Goal: Information Seeking & Learning: Learn about a topic

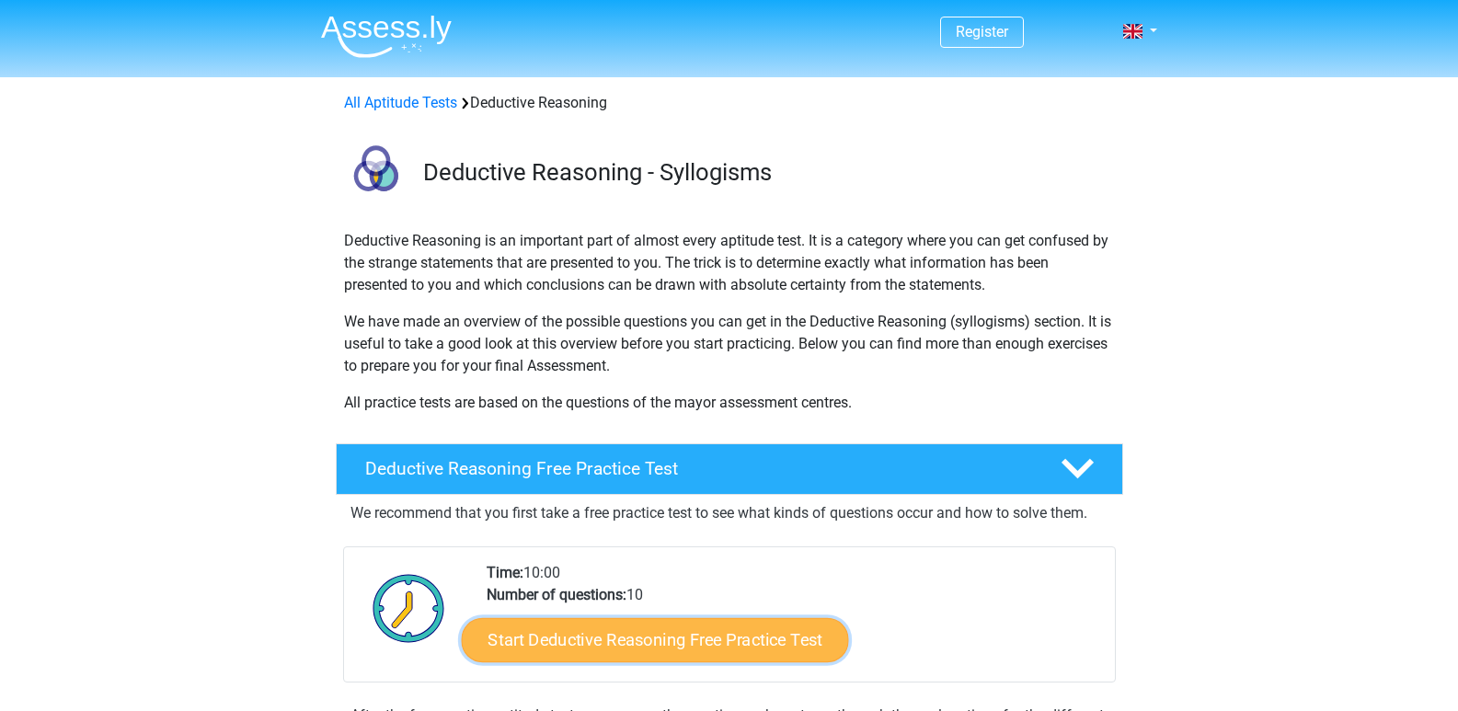
click at [656, 630] on link "Start Deductive Reasoning Free Practice Test" at bounding box center [654, 639] width 387 height 44
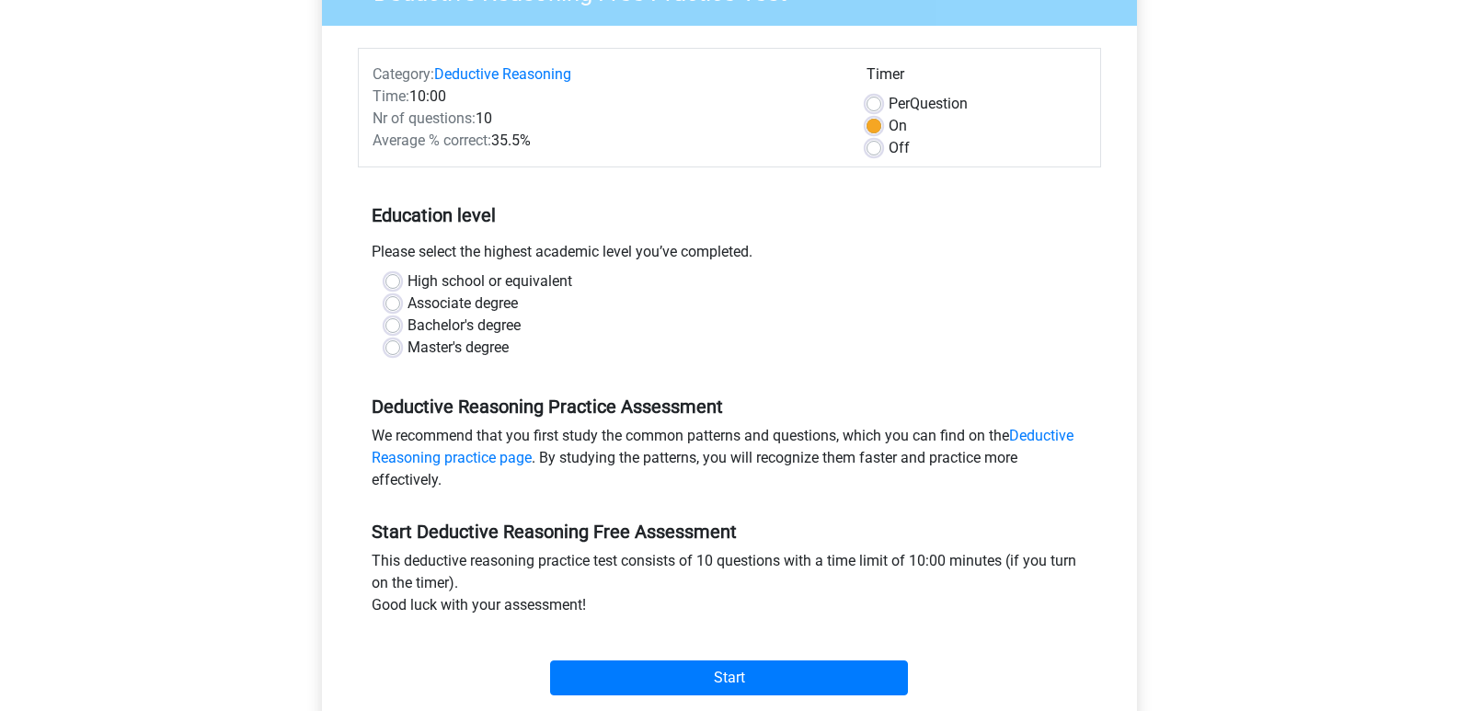
scroll to position [189, 0]
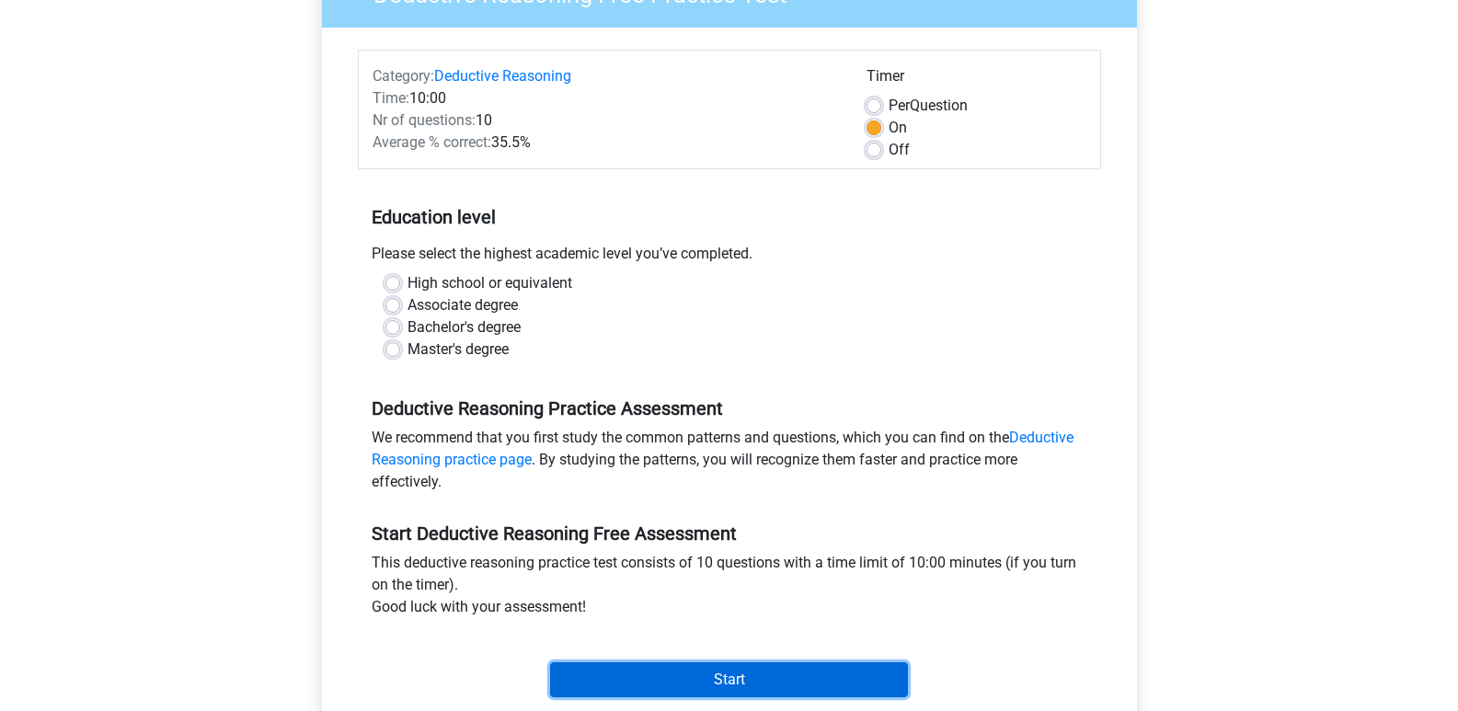
click at [632, 669] on input "Start" at bounding box center [729, 679] width 358 height 35
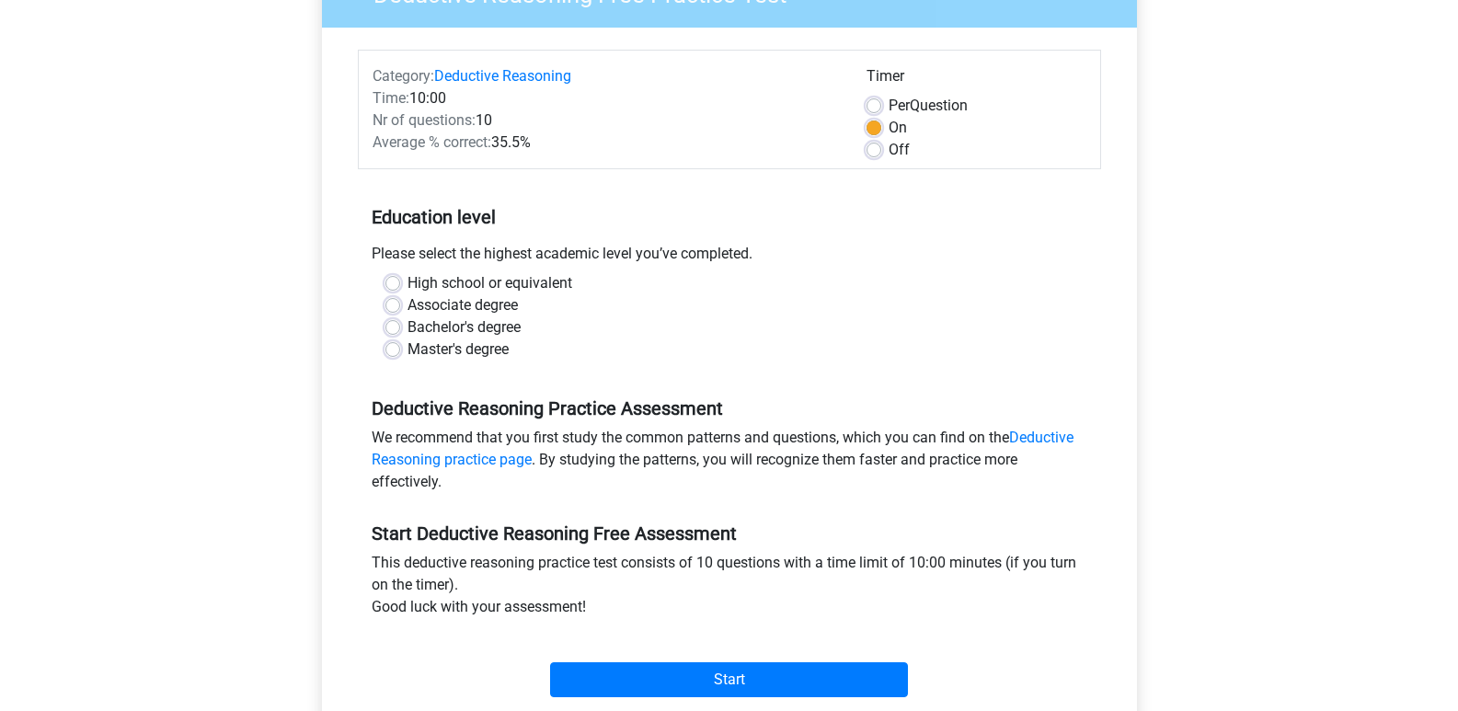
click at [780, 657] on div "Start" at bounding box center [729, 665] width 743 height 64
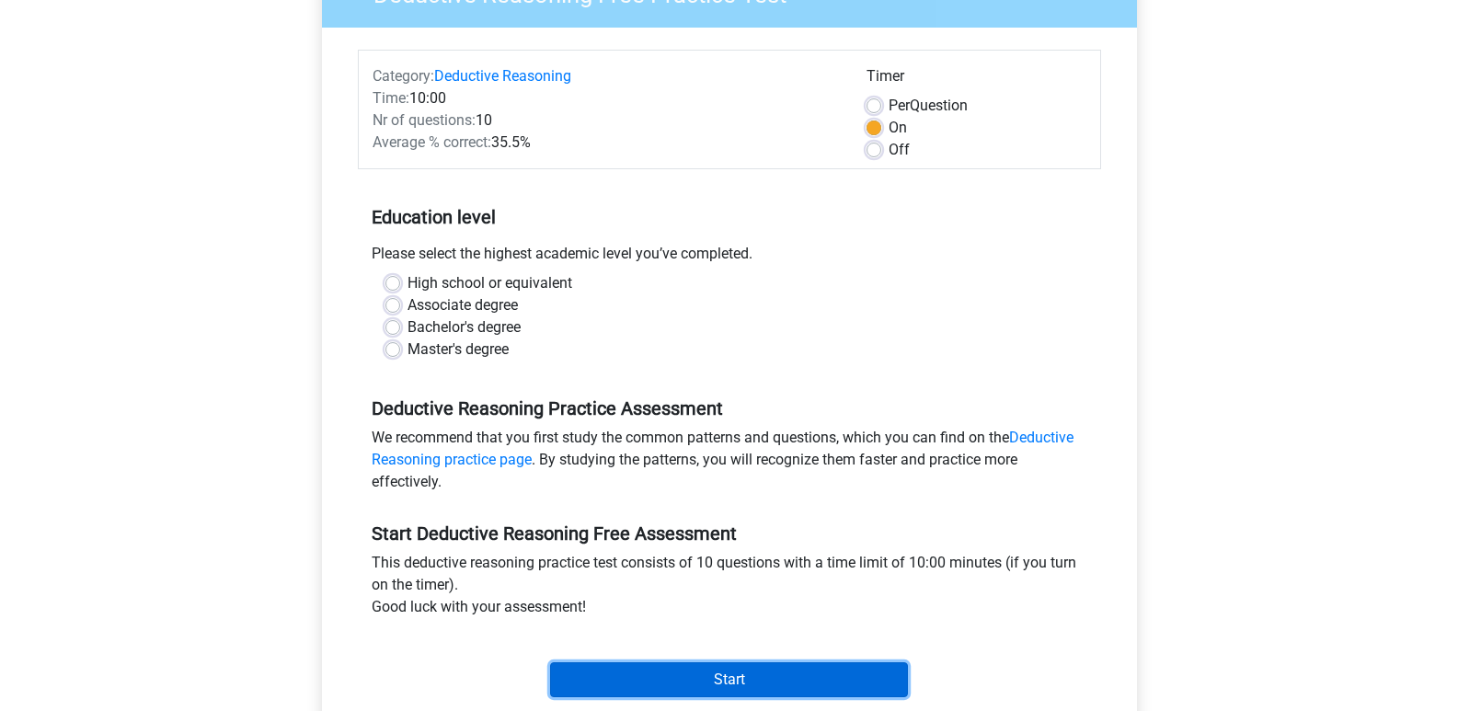
click at [767, 672] on input "Start" at bounding box center [729, 679] width 358 height 35
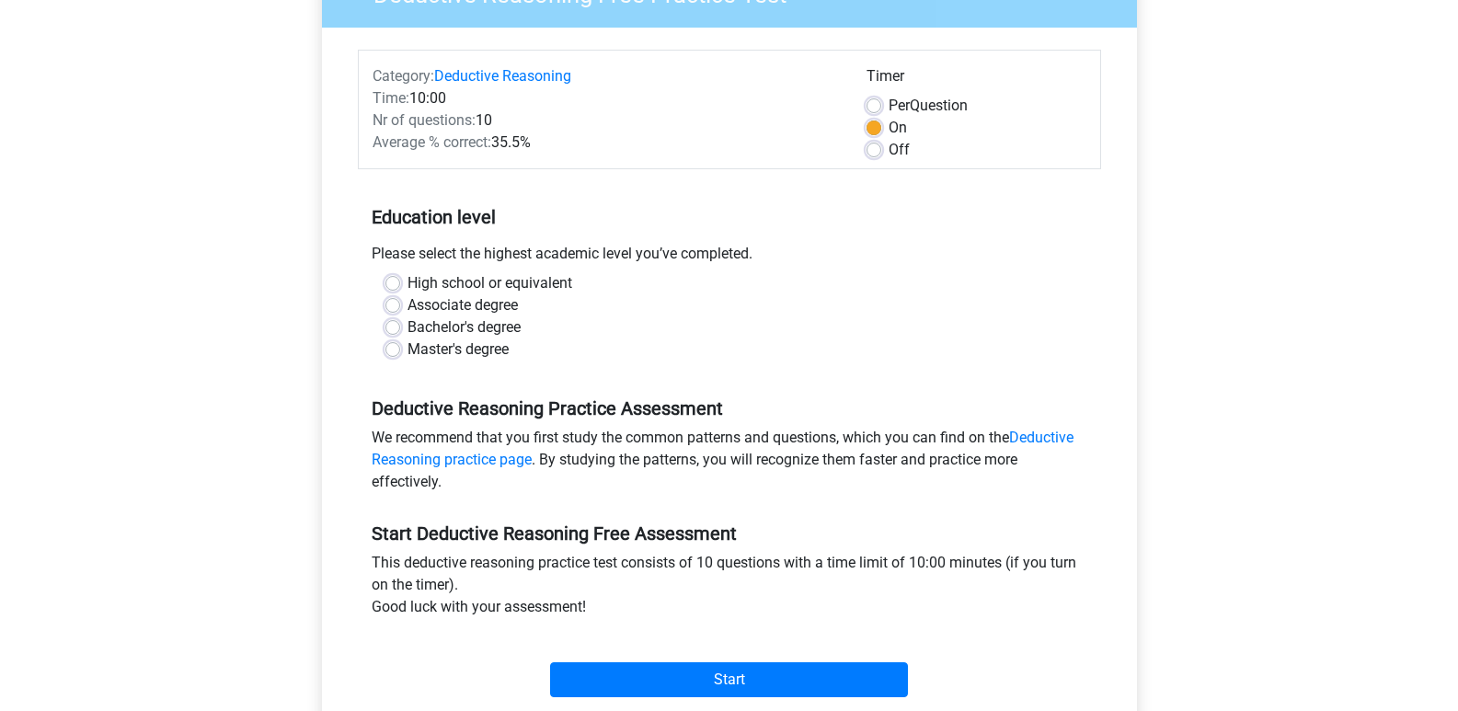
click at [407, 282] on label "High school or equivalent" at bounding box center [489, 283] width 165 height 22
click at [394, 282] on input "High school or equivalent" at bounding box center [392, 281] width 15 height 18
radio input "true"
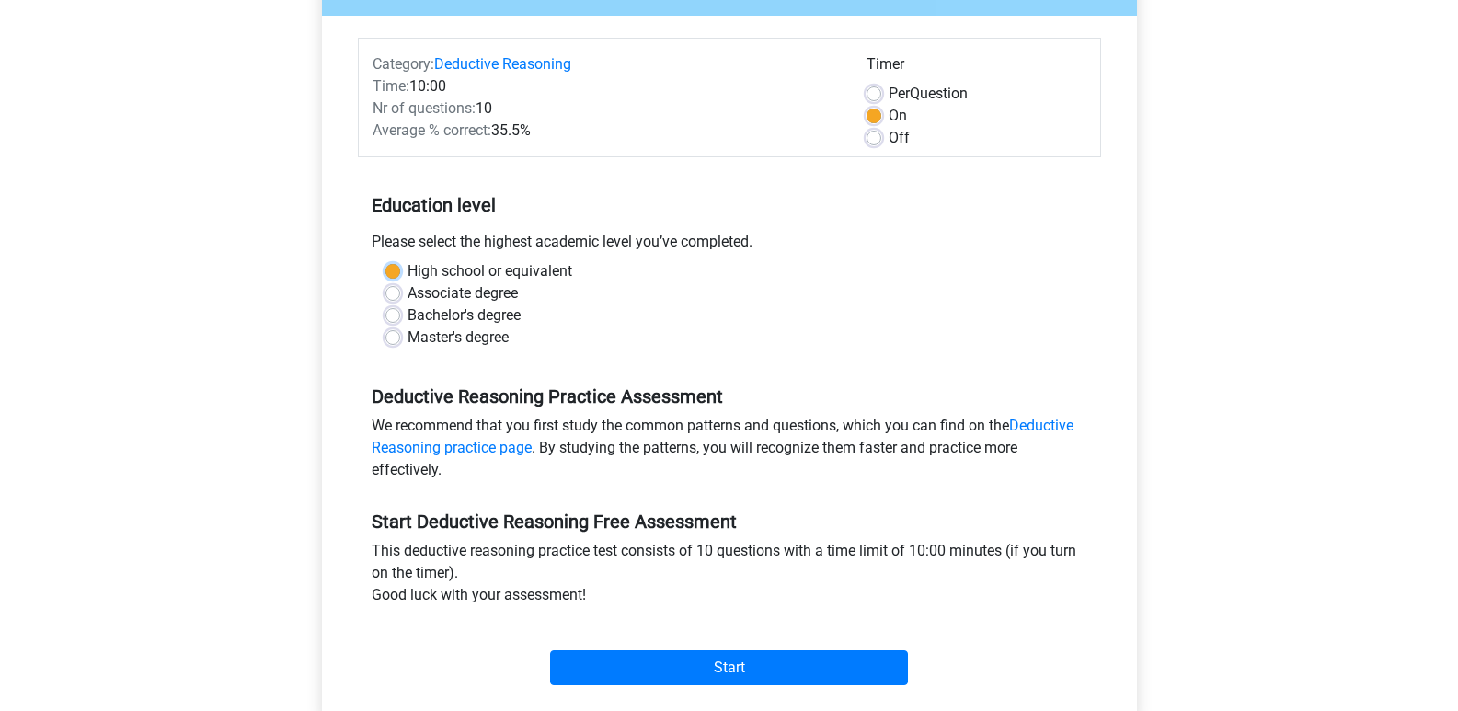
scroll to position [207, 0]
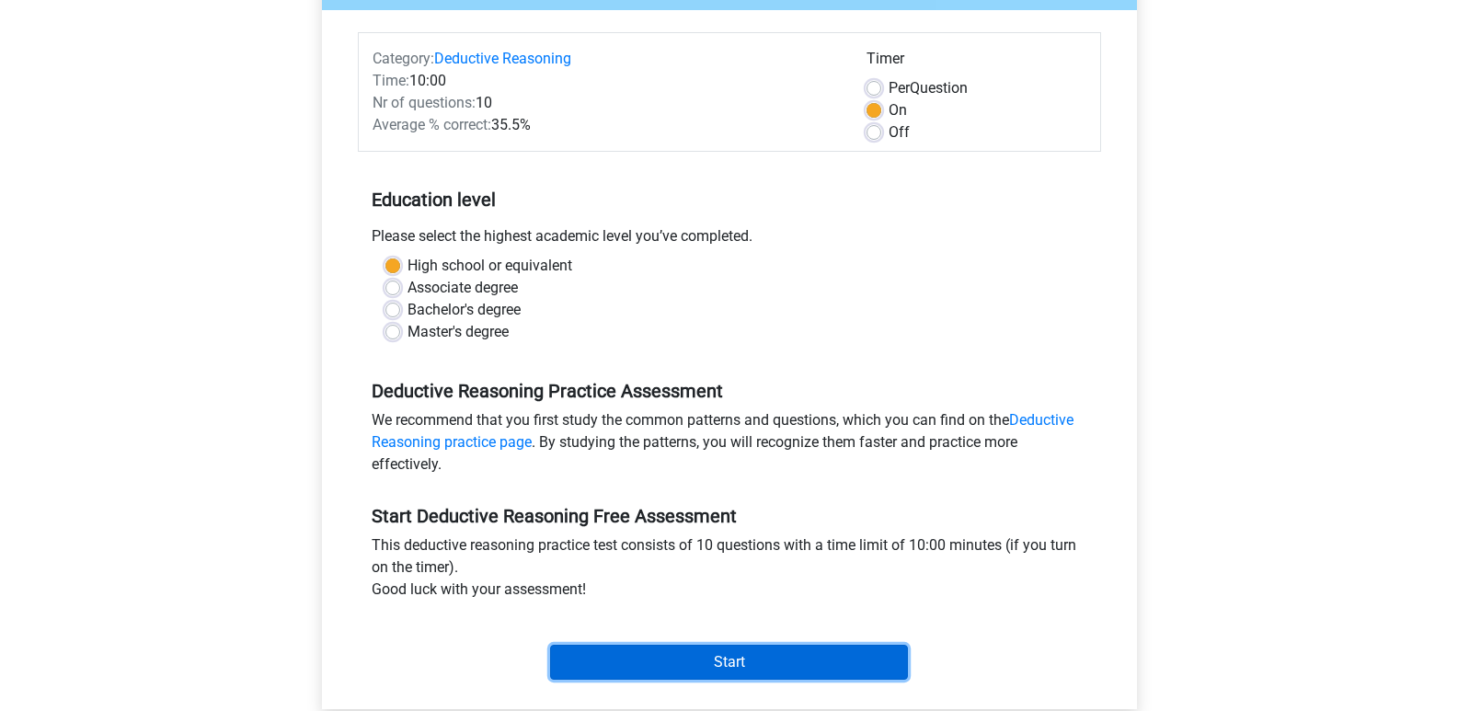
click at [787, 671] on input "Start" at bounding box center [729, 662] width 358 height 35
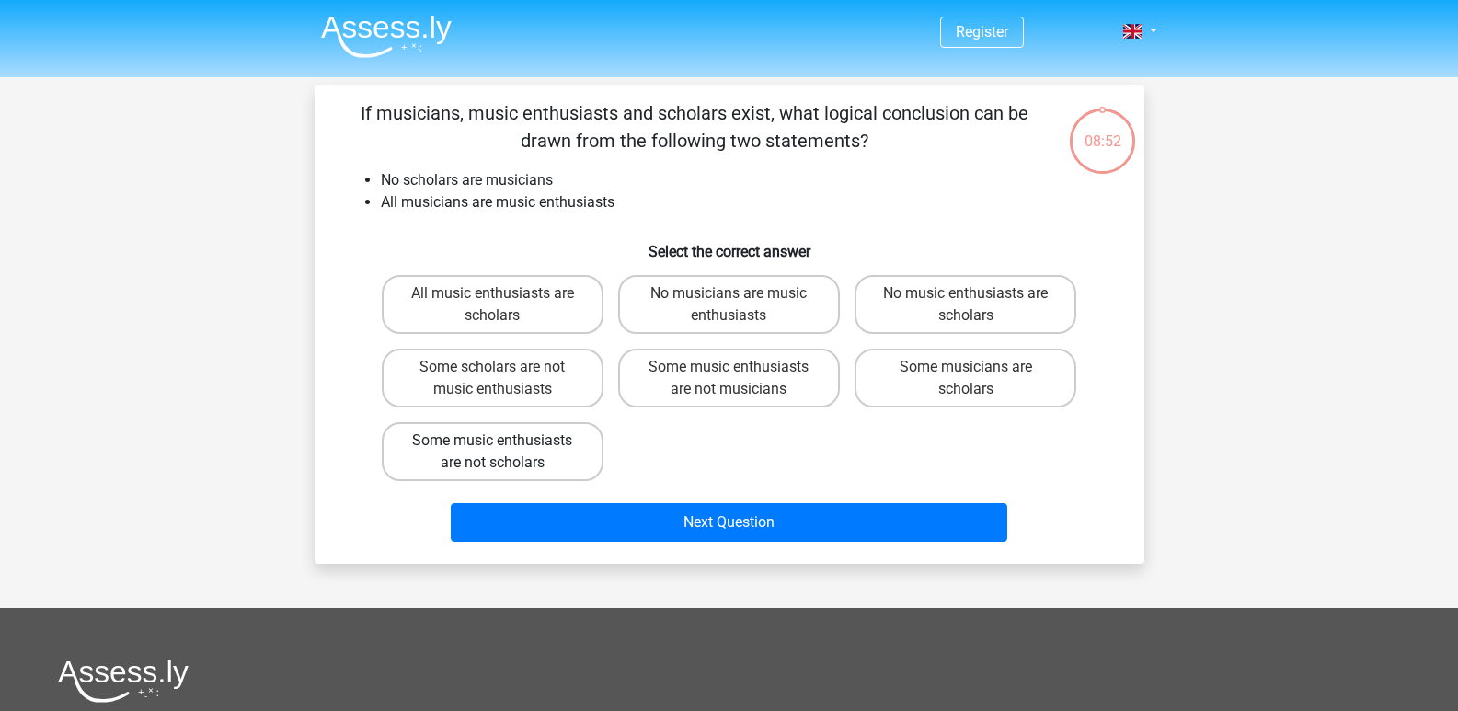
click at [561, 448] on label "Some music enthusiasts are not scholars" at bounding box center [493, 451] width 222 height 59
click at [504, 448] on input "Some music enthusiasts are not scholars" at bounding box center [498, 447] width 12 height 12
radio input "true"
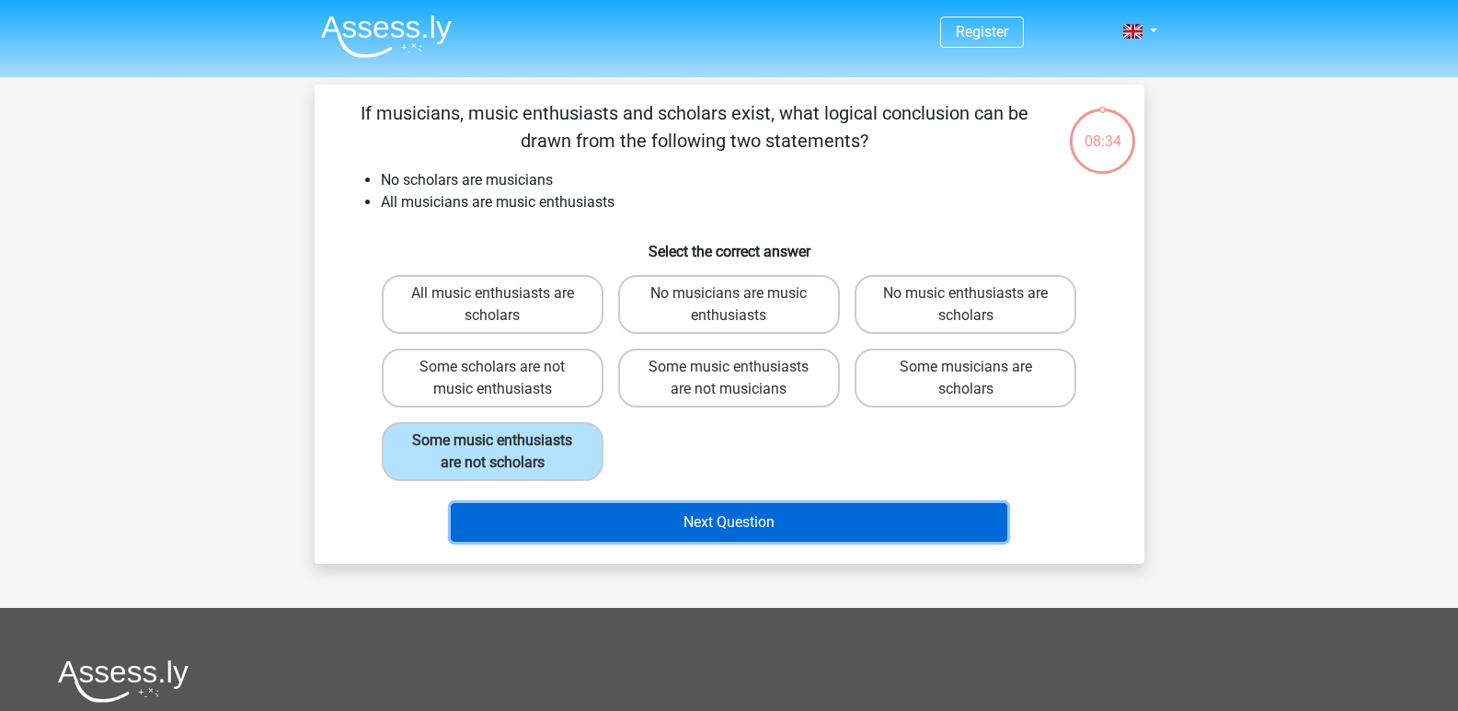
click at [616, 515] on button "Next Question" at bounding box center [729, 522] width 556 height 39
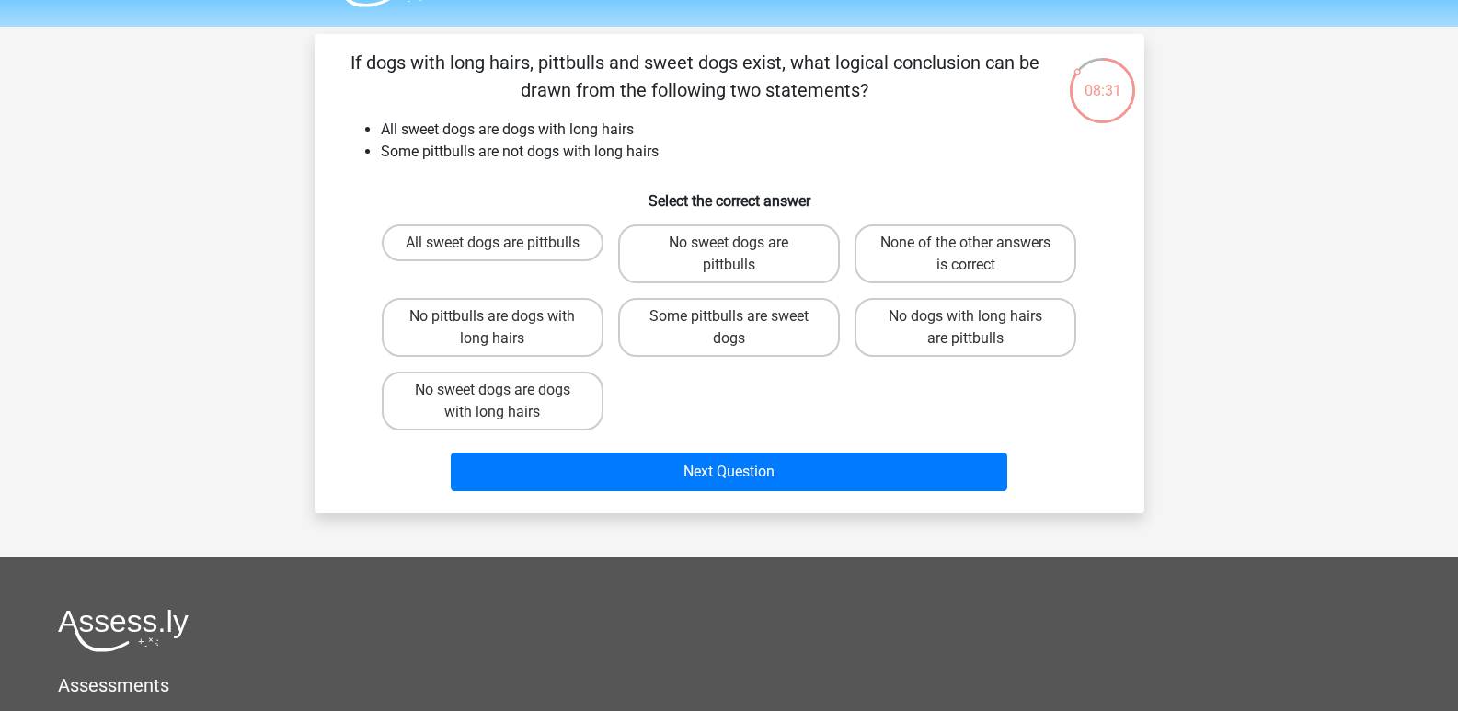
scroll to position [48, 0]
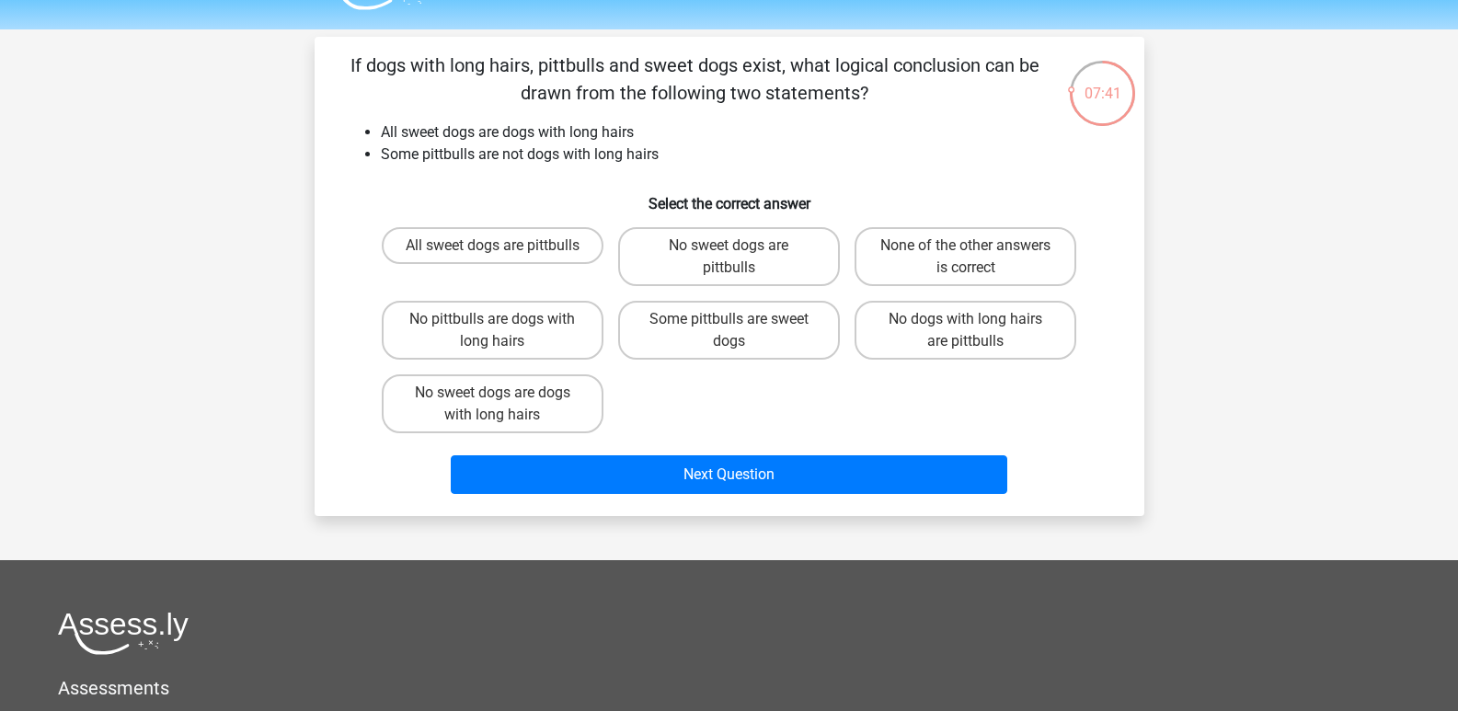
click at [970, 218] on div "If dogs with long hairs, pittbulls and sweet dogs exist, what logical conclusio…" at bounding box center [729, 277] width 815 height 450
click at [943, 262] on label "None of the other answers is correct" at bounding box center [965, 256] width 222 height 59
click at [966, 258] on input "None of the other answers is correct" at bounding box center [972, 252] width 12 height 12
radio input "true"
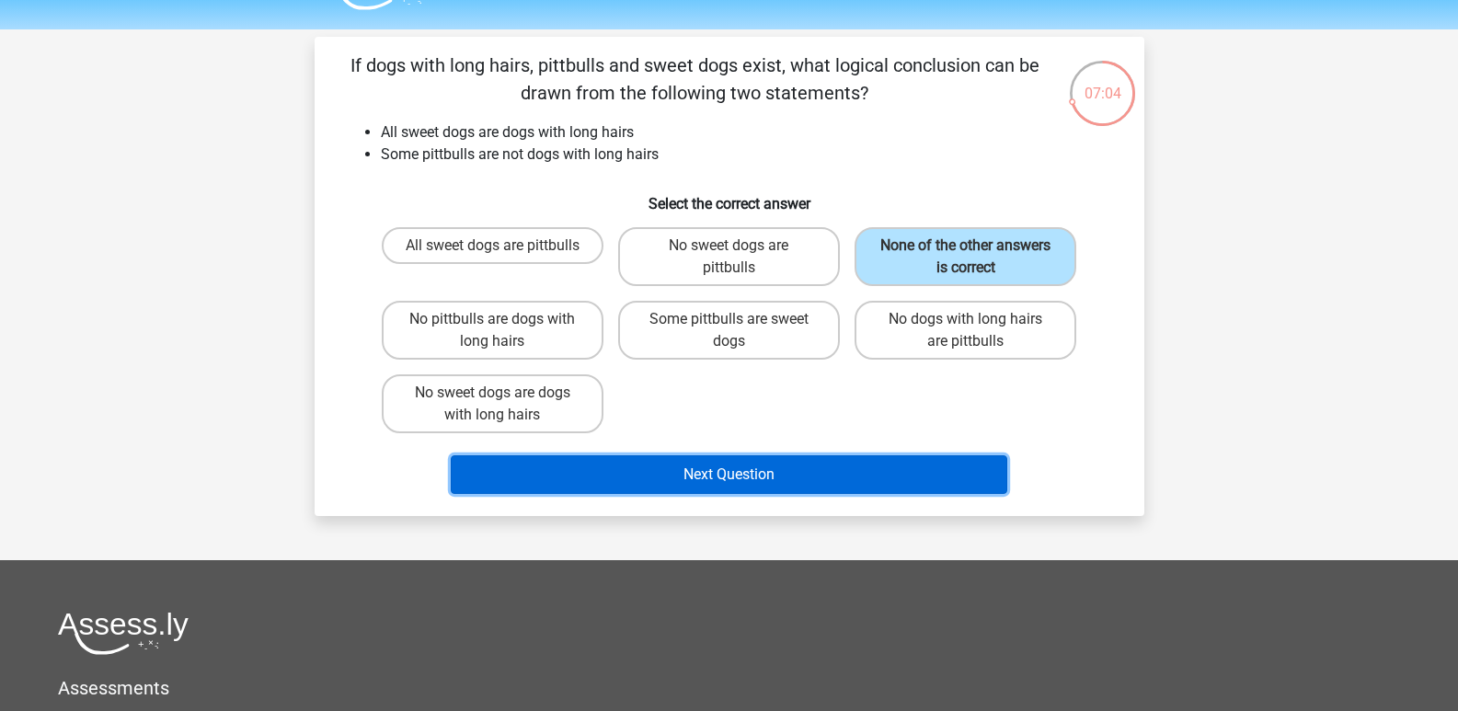
click at [639, 473] on button "Next Question" at bounding box center [729, 474] width 556 height 39
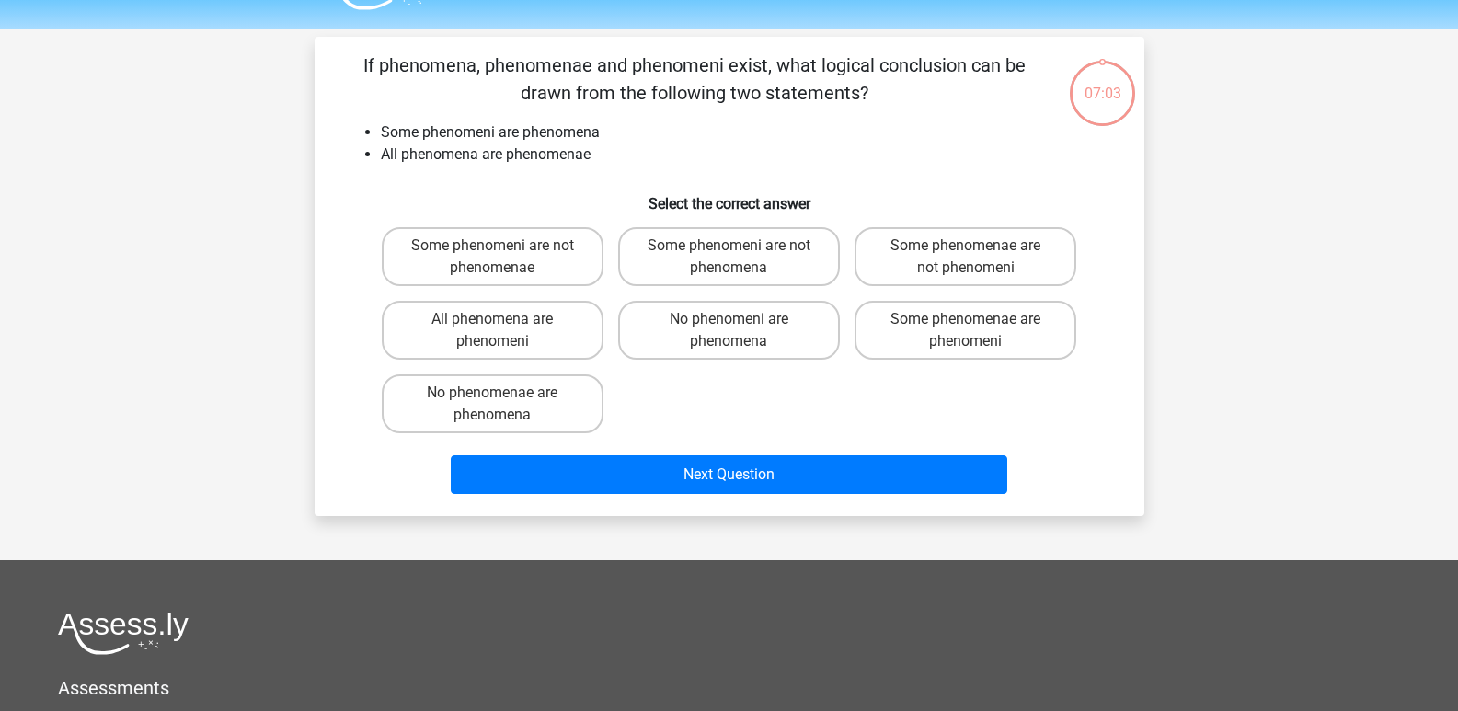
scroll to position [85, 0]
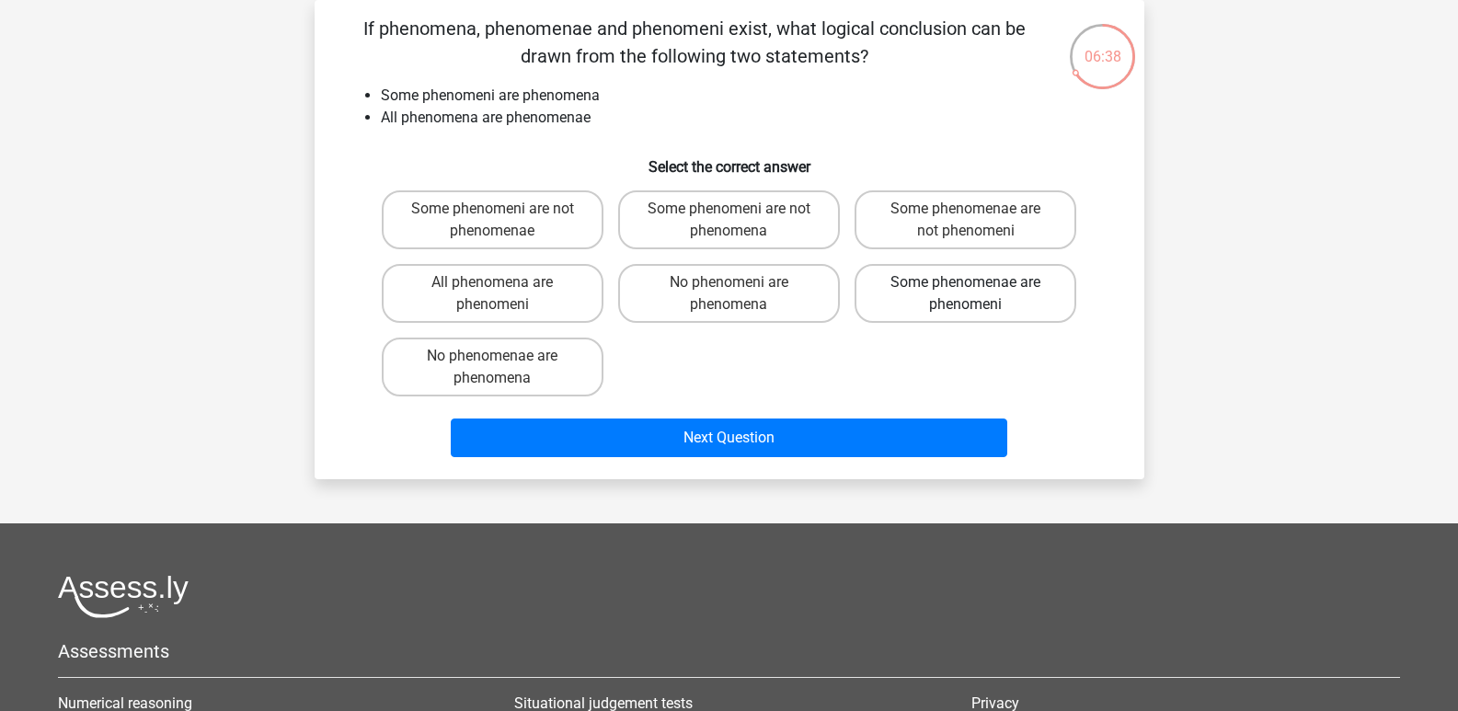
click at [935, 300] on label "Some phenomenae are phenomeni" at bounding box center [965, 293] width 222 height 59
click at [966, 294] on input "Some phenomenae are phenomeni" at bounding box center [972, 288] width 12 height 12
radio input "true"
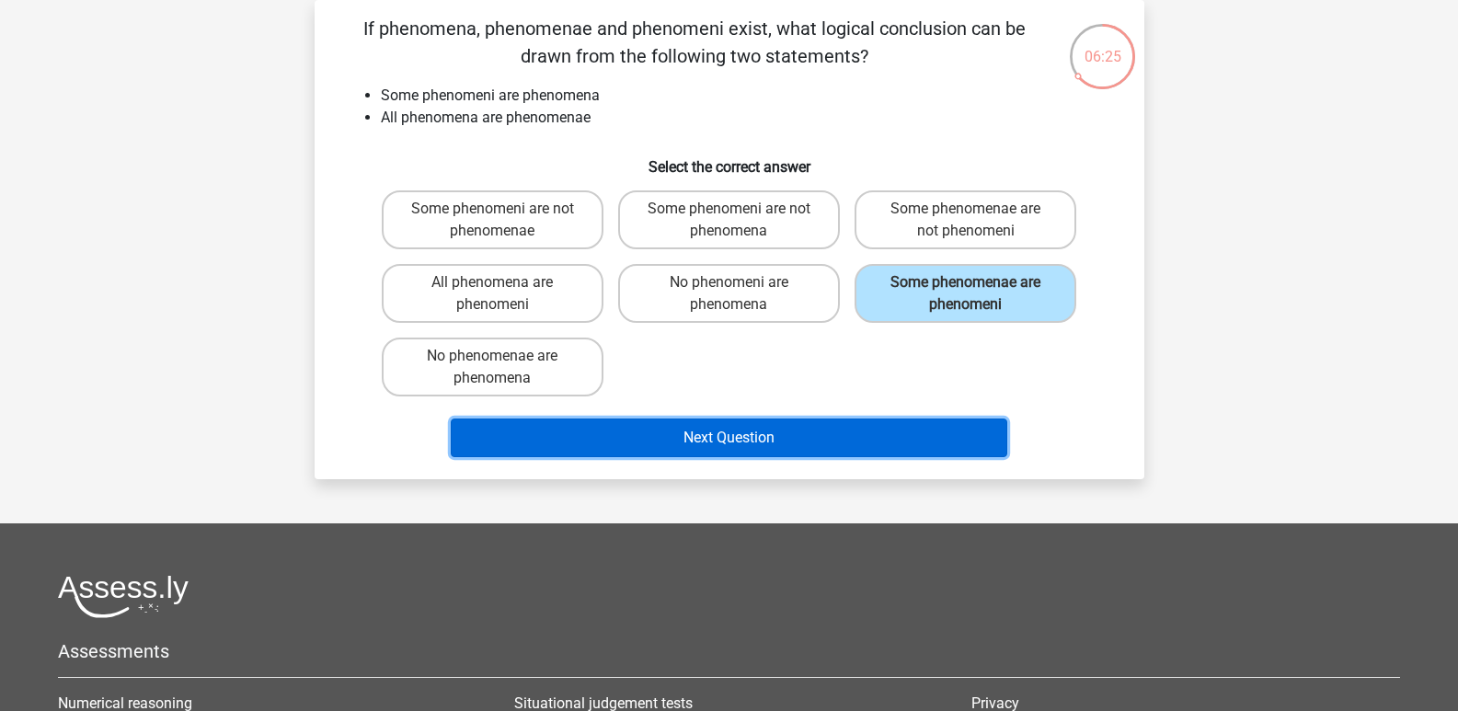
click at [632, 445] on button "Next Question" at bounding box center [729, 438] width 556 height 39
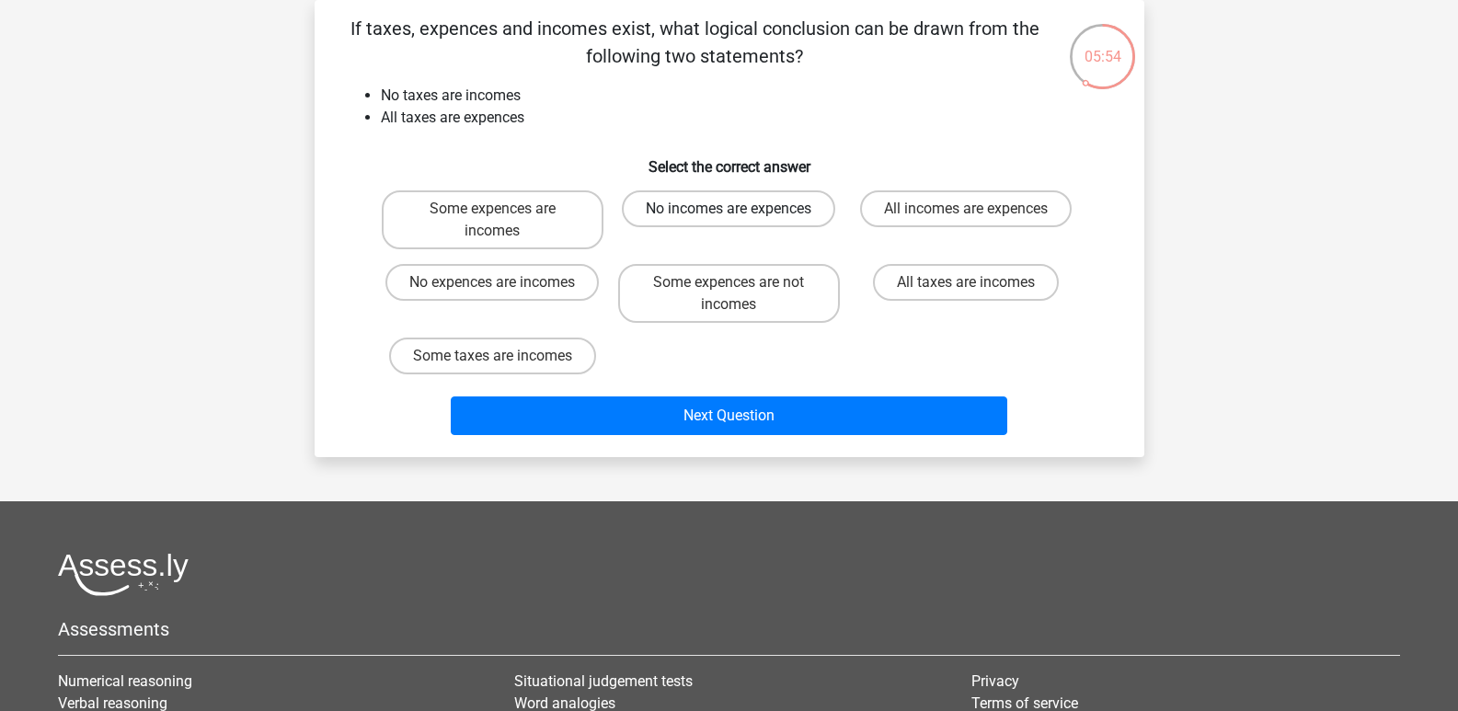
click at [687, 210] on label "No incomes are expences" at bounding box center [728, 208] width 213 height 37
click at [728, 210] on input "No incomes are expences" at bounding box center [734, 215] width 12 height 12
radio input "true"
click at [659, 292] on label "Some expences are not incomes" at bounding box center [729, 293] width 222 height 59
click at [728, 292] on input "Some expences are not incomes" at bounding box center [734, 288] width 12 height 12
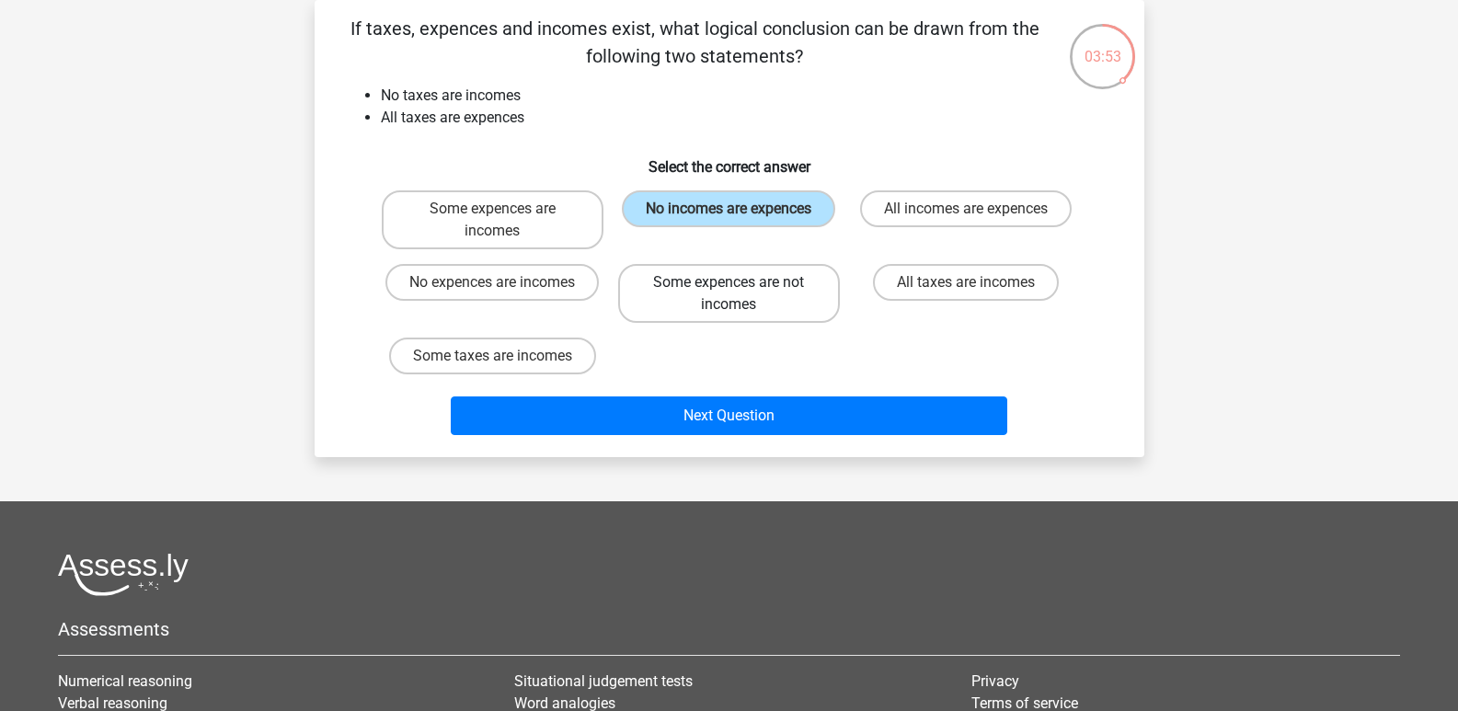
radio input "true"
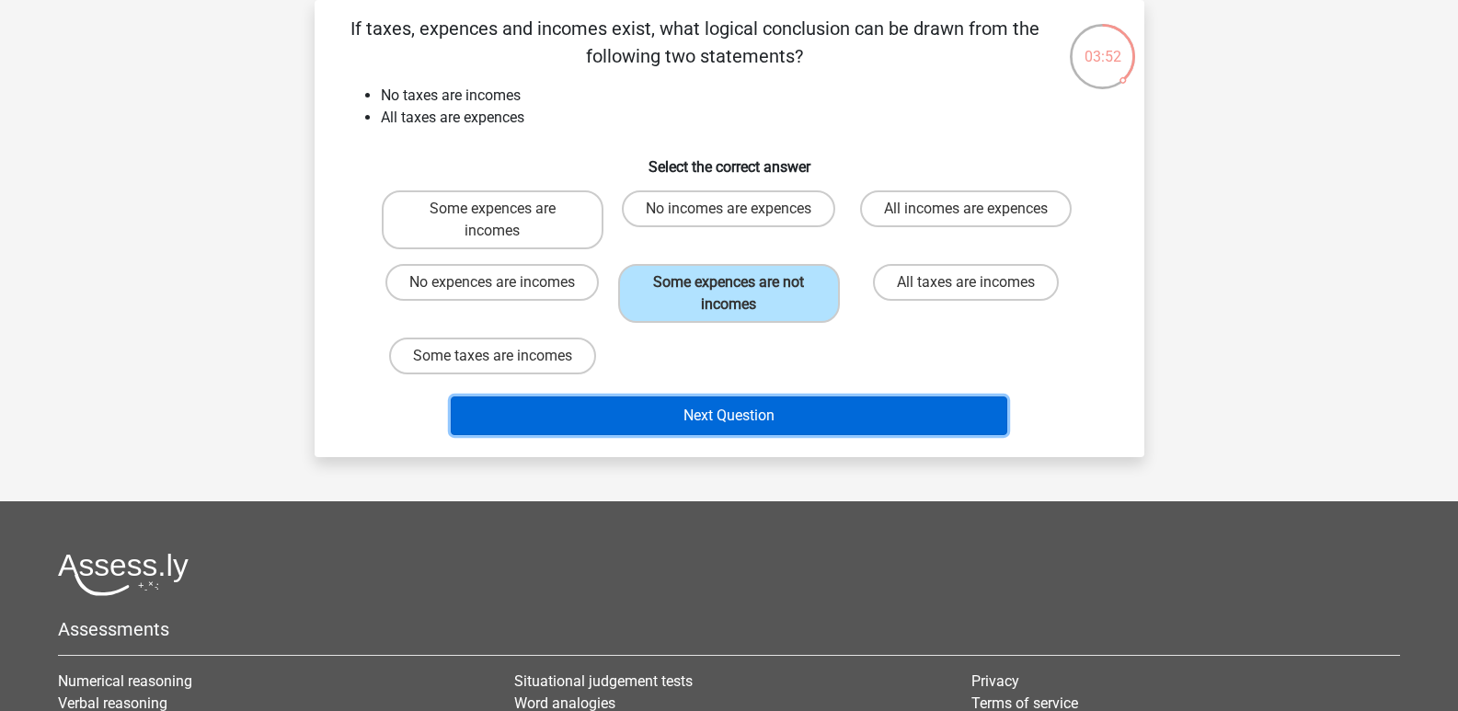
click at [658, 414] on button "Next Question" at bounding box center [729, 415] width 556 height 39
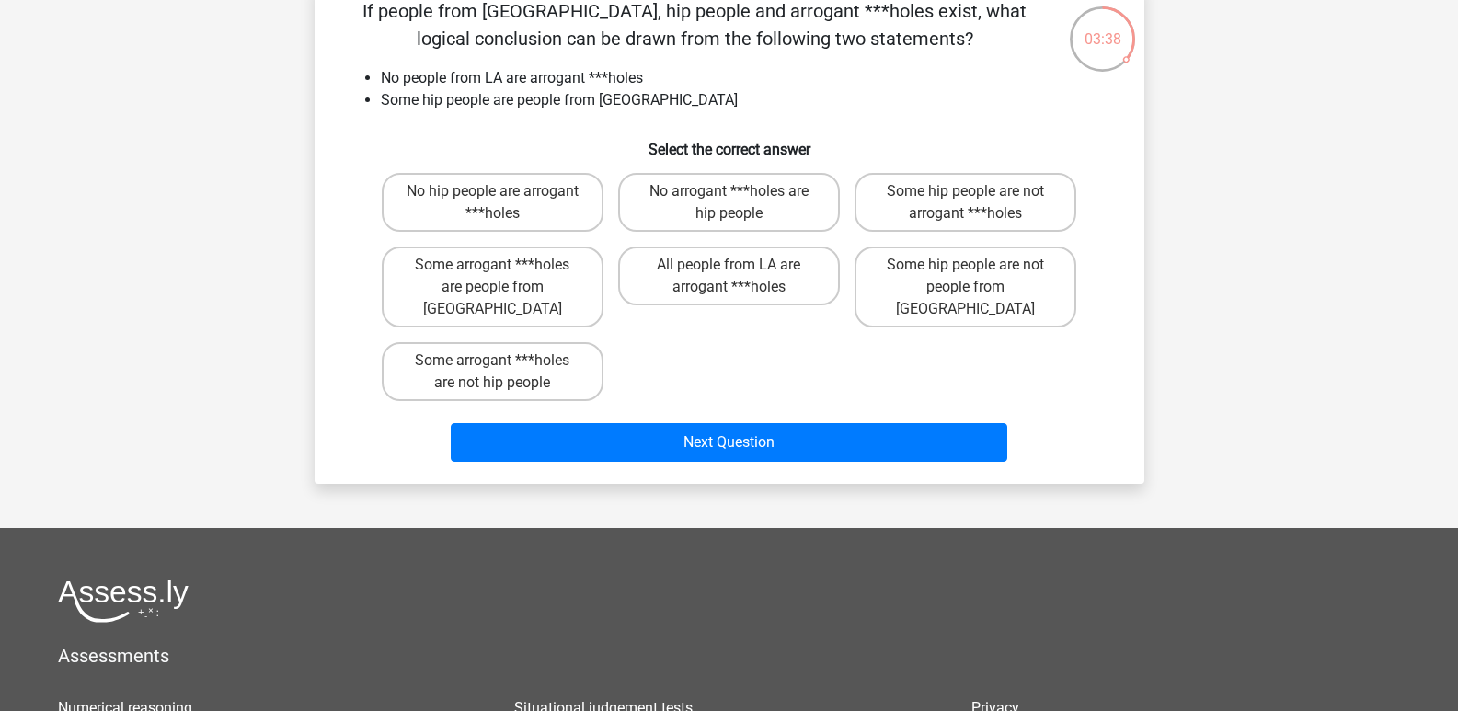
scroll to position [100, 0]
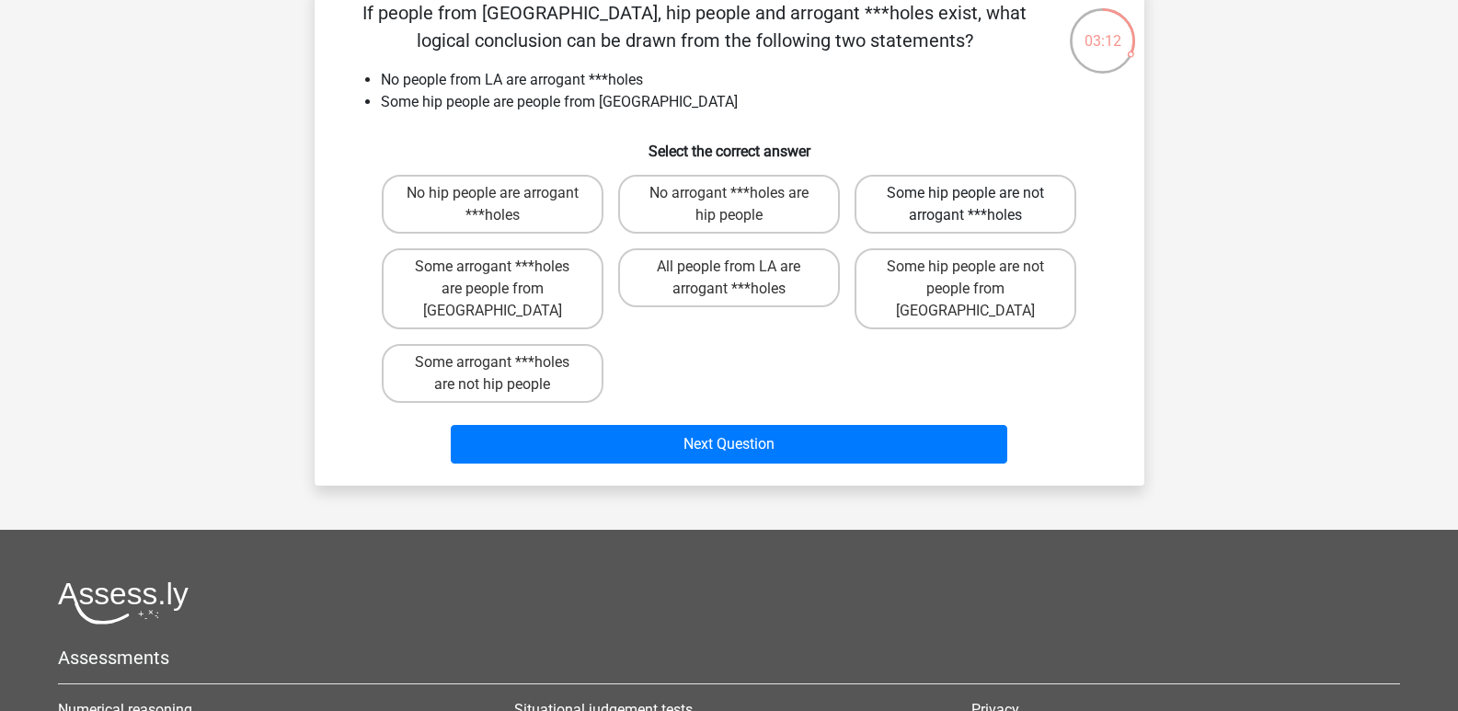
click at [907, 194] on label "Some hip people are not arrogant ***holes" at bounding box center [965, 204] width 222 height 59
click at [966, 194] on input "Some hip people are not arrogant ***holes" at bounding box center [972, 199] width 12 height 12
radio input "true"
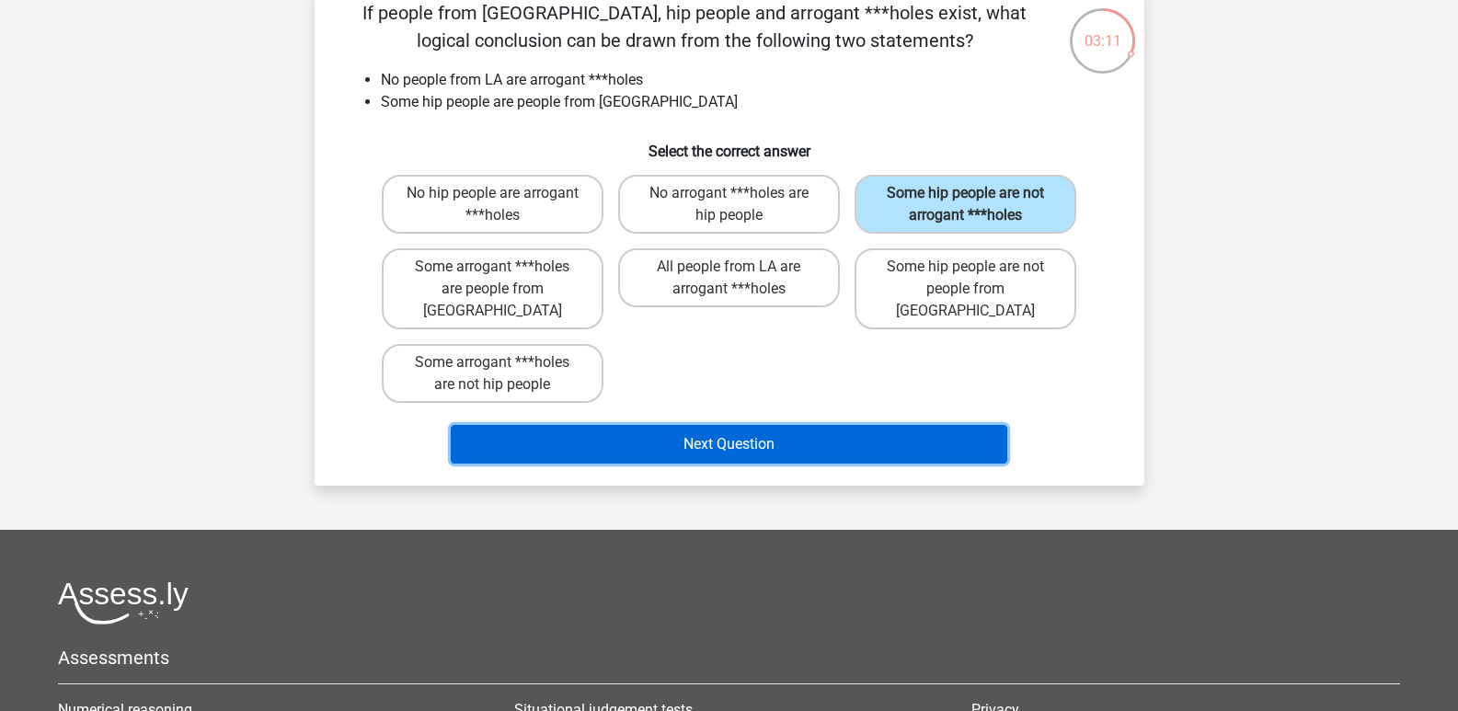
click at [692, 437] on button "Next Question" at bounding box center [729, 444] width 556 height 39
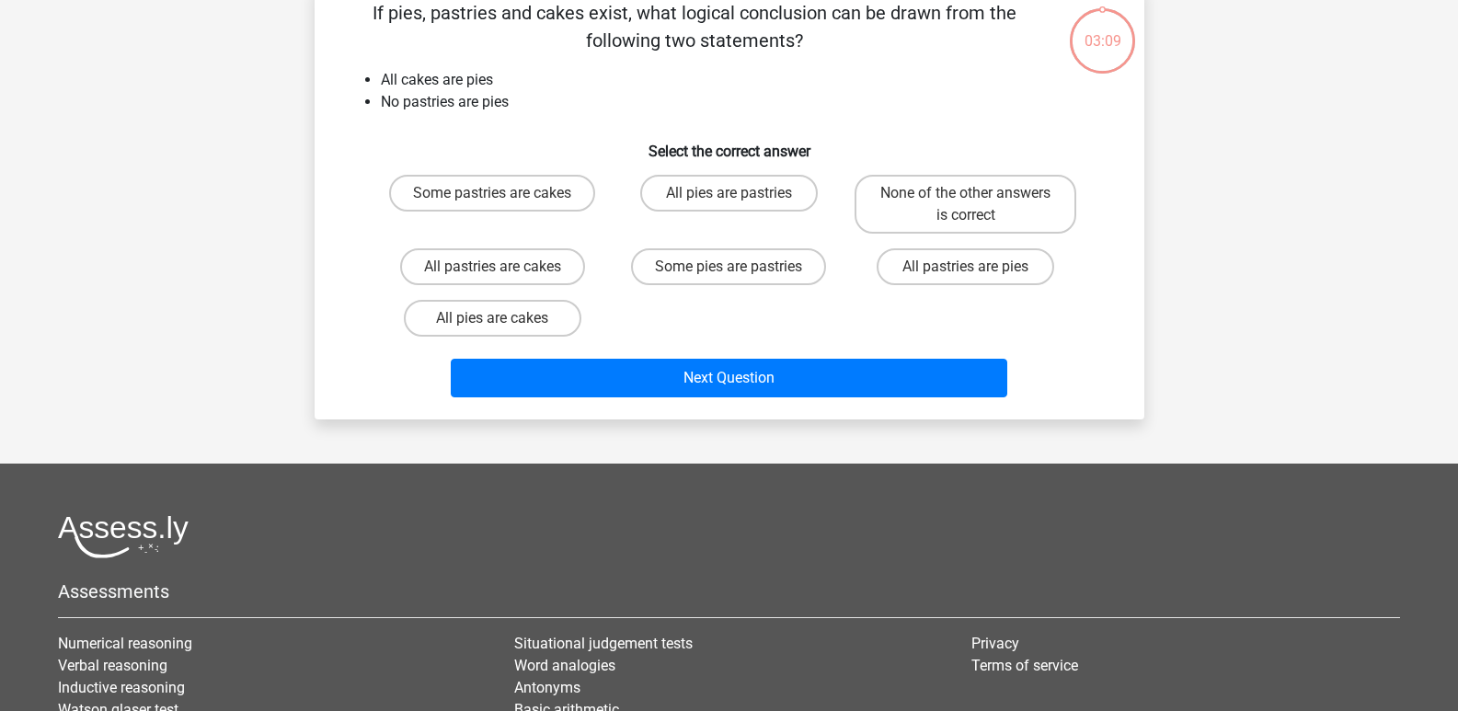
scroll to position [85, 0]
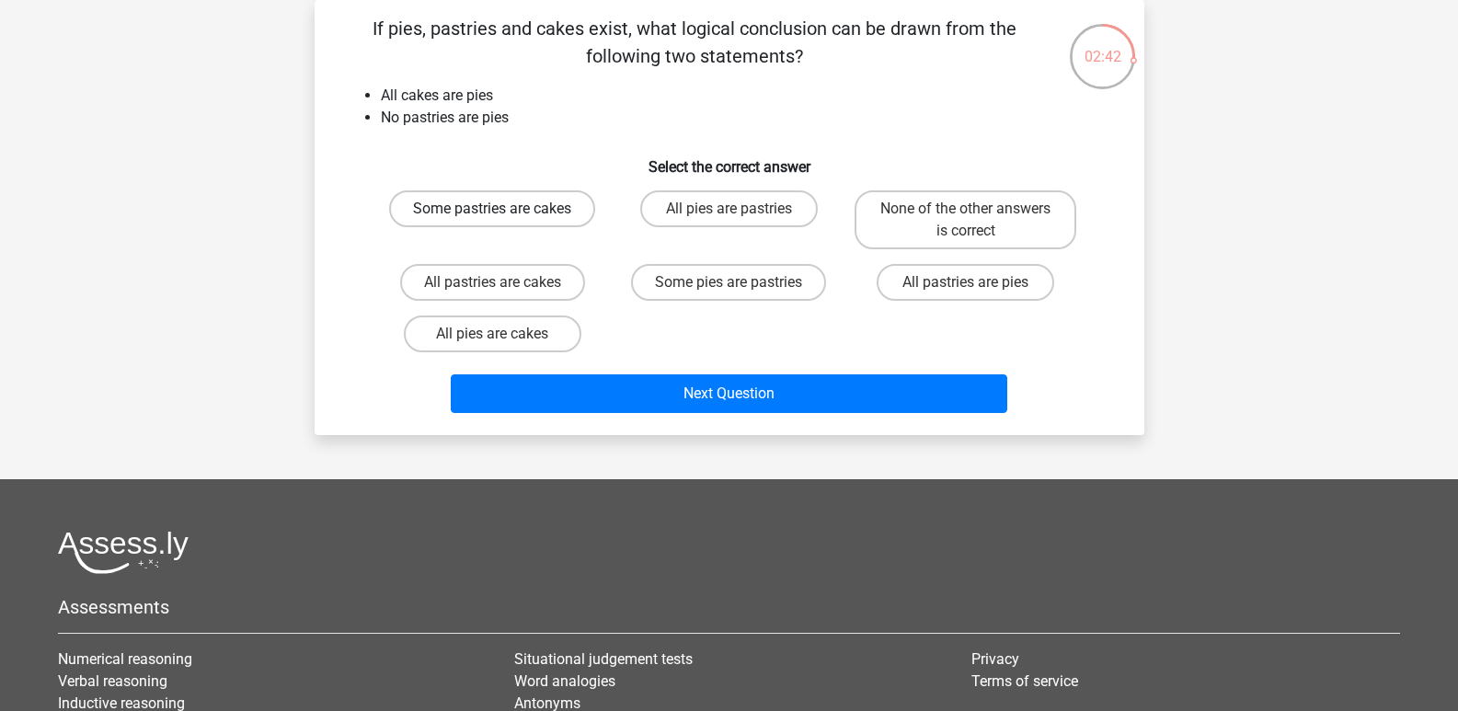
click at [515, 202] on label "Some pastries are cakes" at bounding box center [492, 208] width 206 height 37
click at [504, 209] on input "Some pastries are cakes" at bounding box center [498, 215] width 12 height 12
radio input "true"
click at [922, 203] on label "None of the other answers is correct" at bounding box center [965, 219] width 222 height 59
click at [966, 209] on input "None of the other answers is correct" at bounding box center [972, 215] width 12 height 12
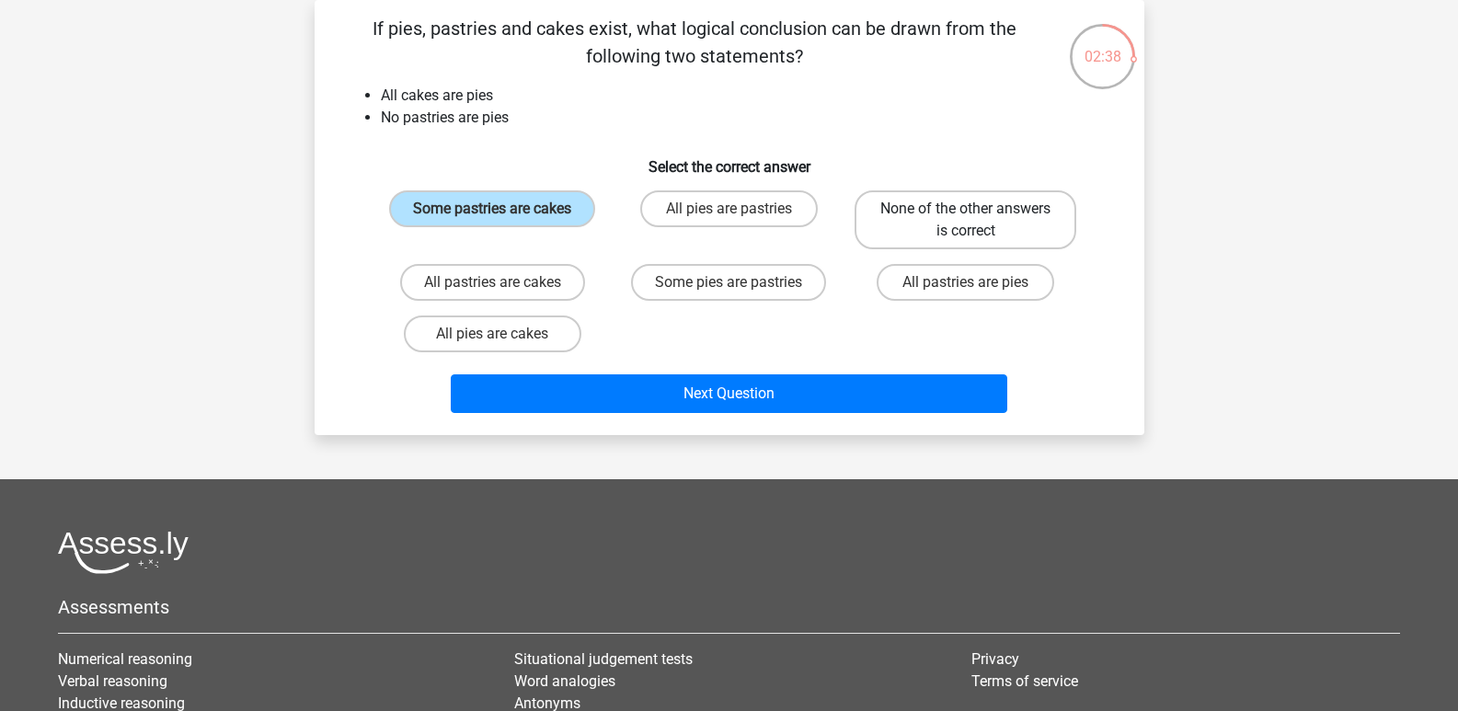
radio input "true"
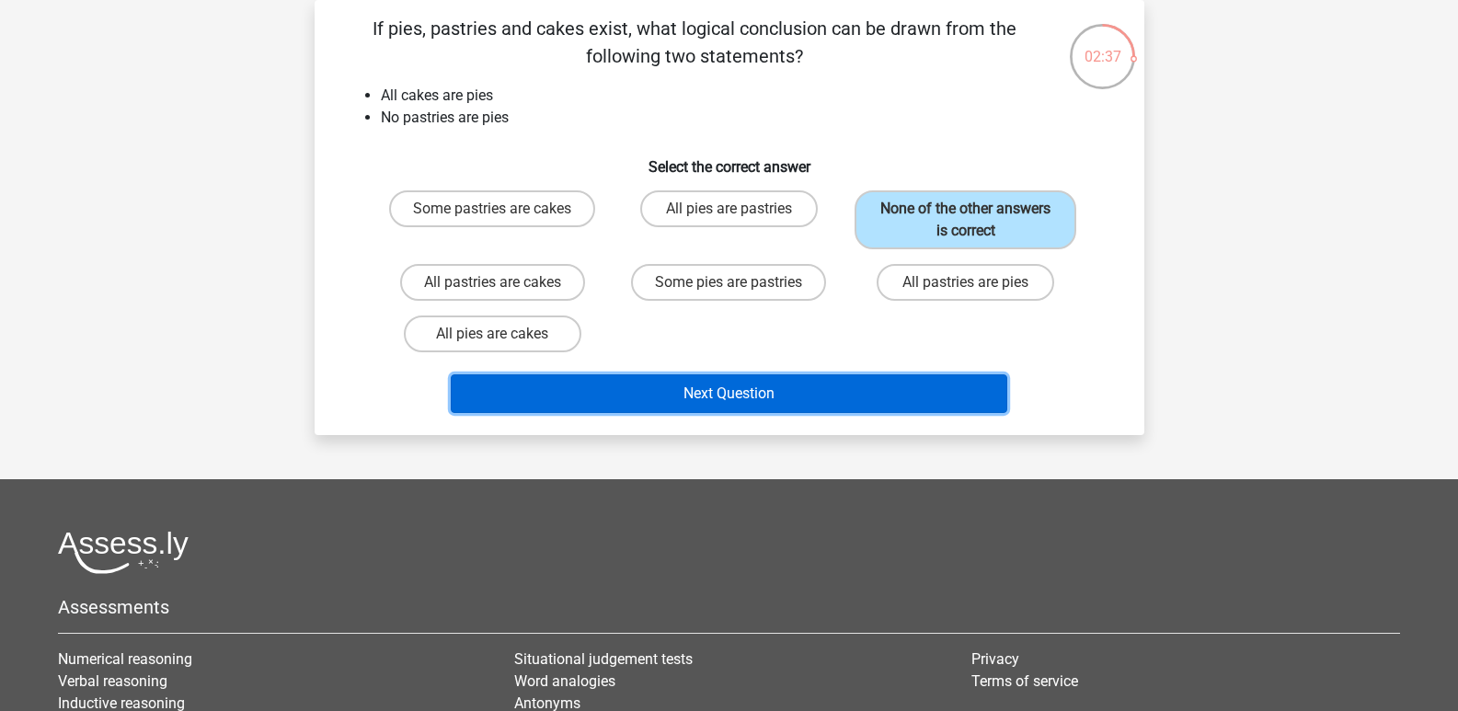
click at [781, 401] on button "Next Question" at bounding box center [729, 393] width 556 height 39
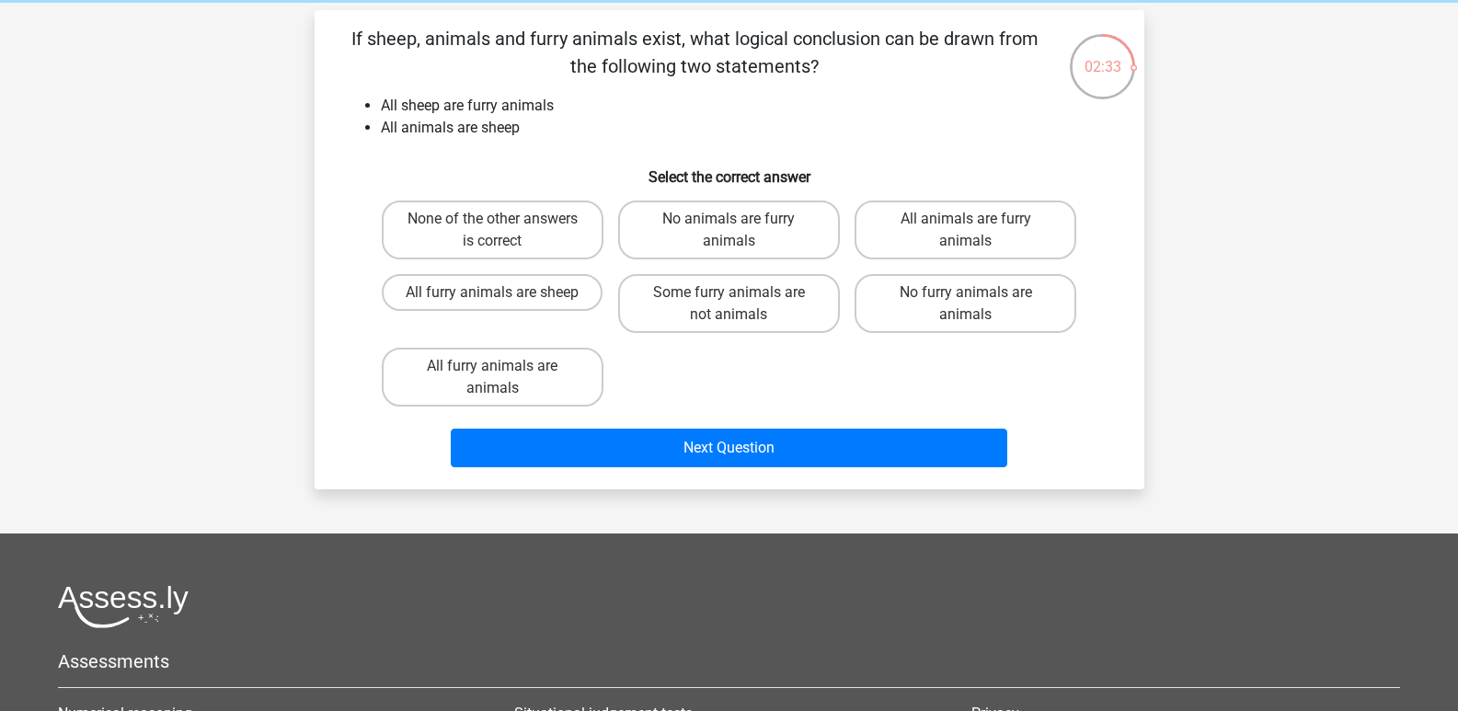
scroll to position [62, 0]
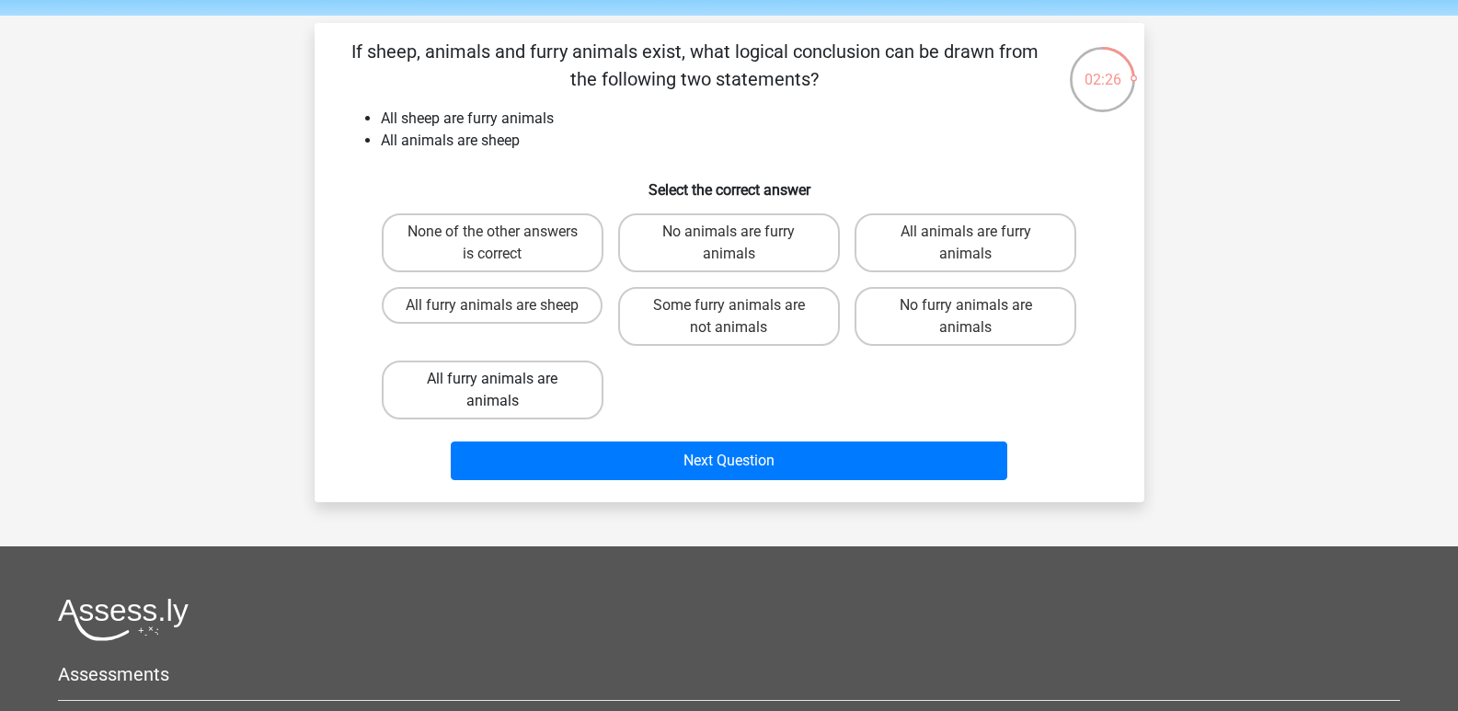
click at [521, 367] on label "All furry animals are animals" at bounding box center [493, 390] width 222 height 59
click at [504, 379] on input "All furry animals are animals" at bounding box center [498, 385] width 12 height 12
radio input "true"
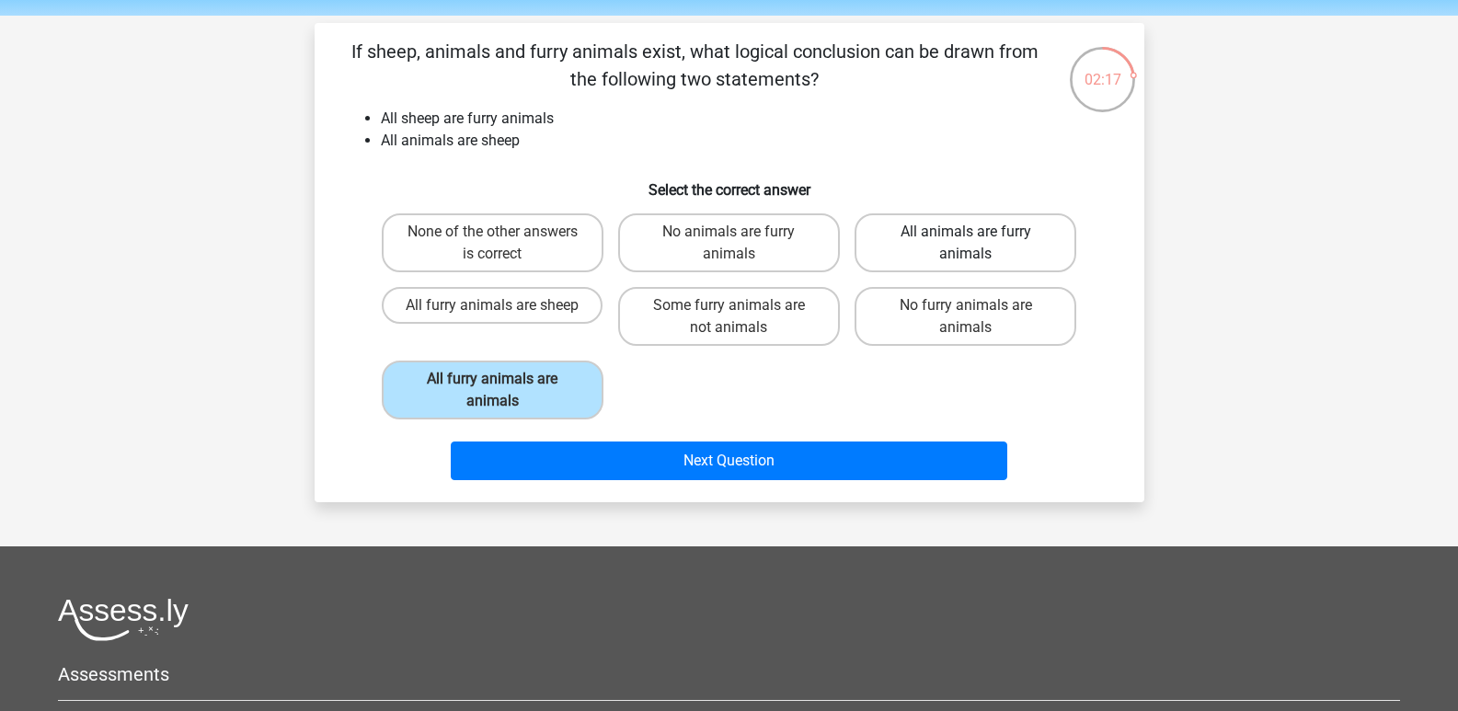
click at [950, 224] on label "All animals are furry animals" at bounding box center [965, 242] width 222 height 59
click at [966, 232] on input "All animals are furry animals" at bounding box center [972, 238] width 12 height 12
radio input "true"
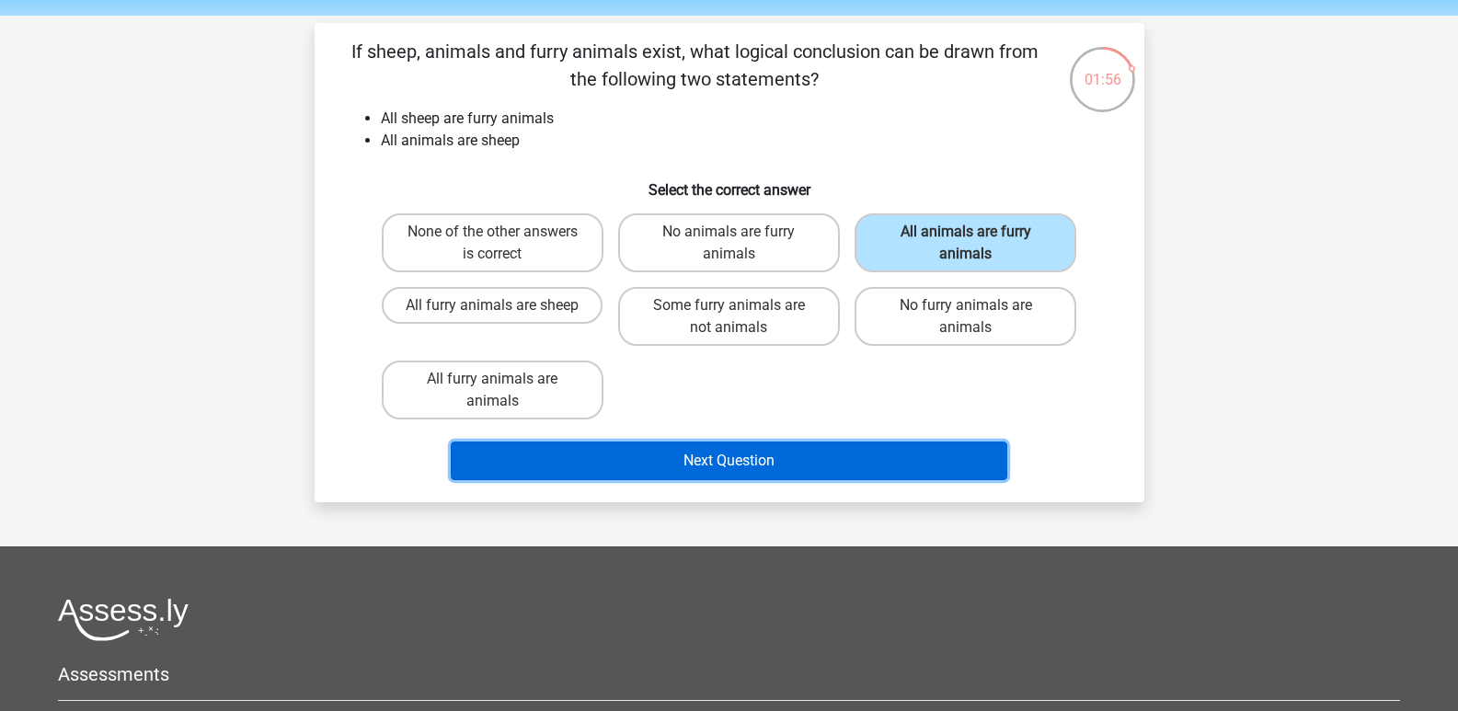
click at [681, 460] on button "Next Question" at bounding box center [729, 460] width 556 height 39
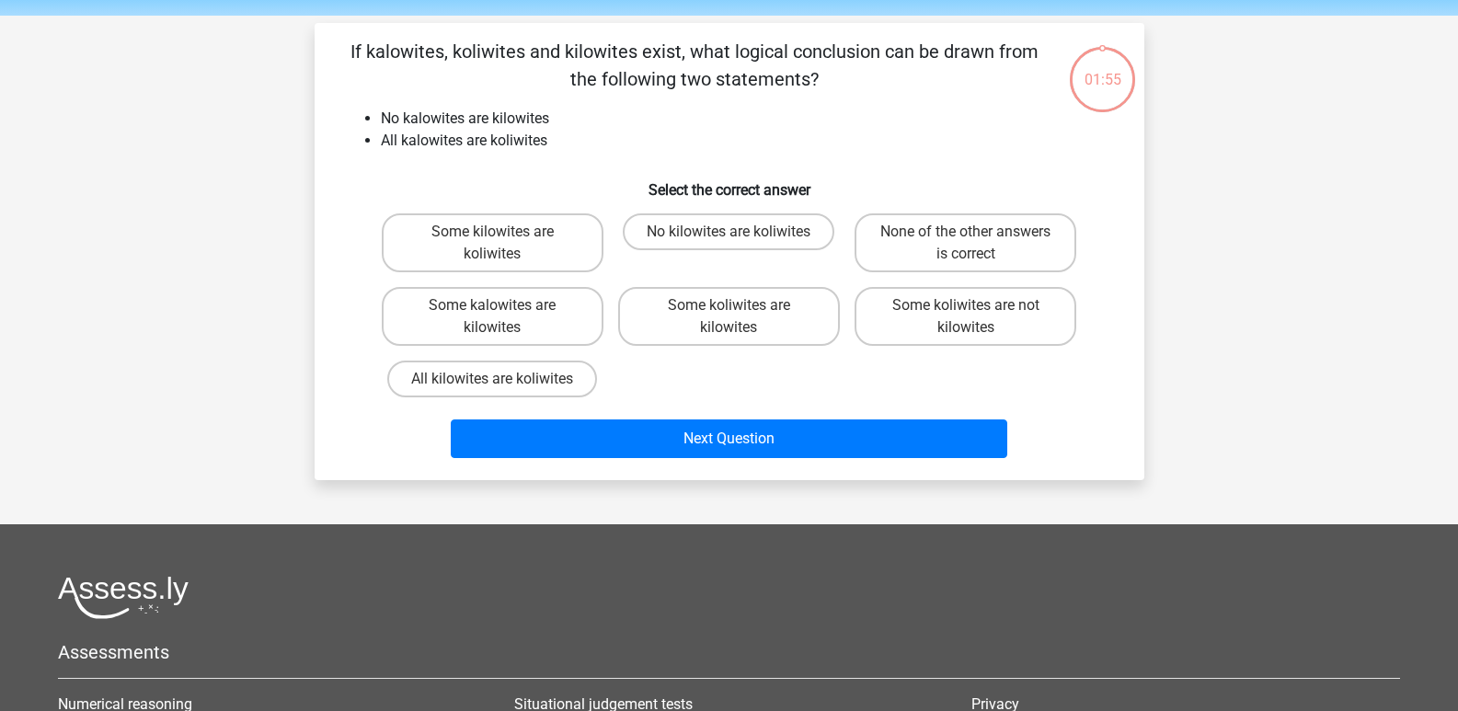
scroll to position [85, 0]
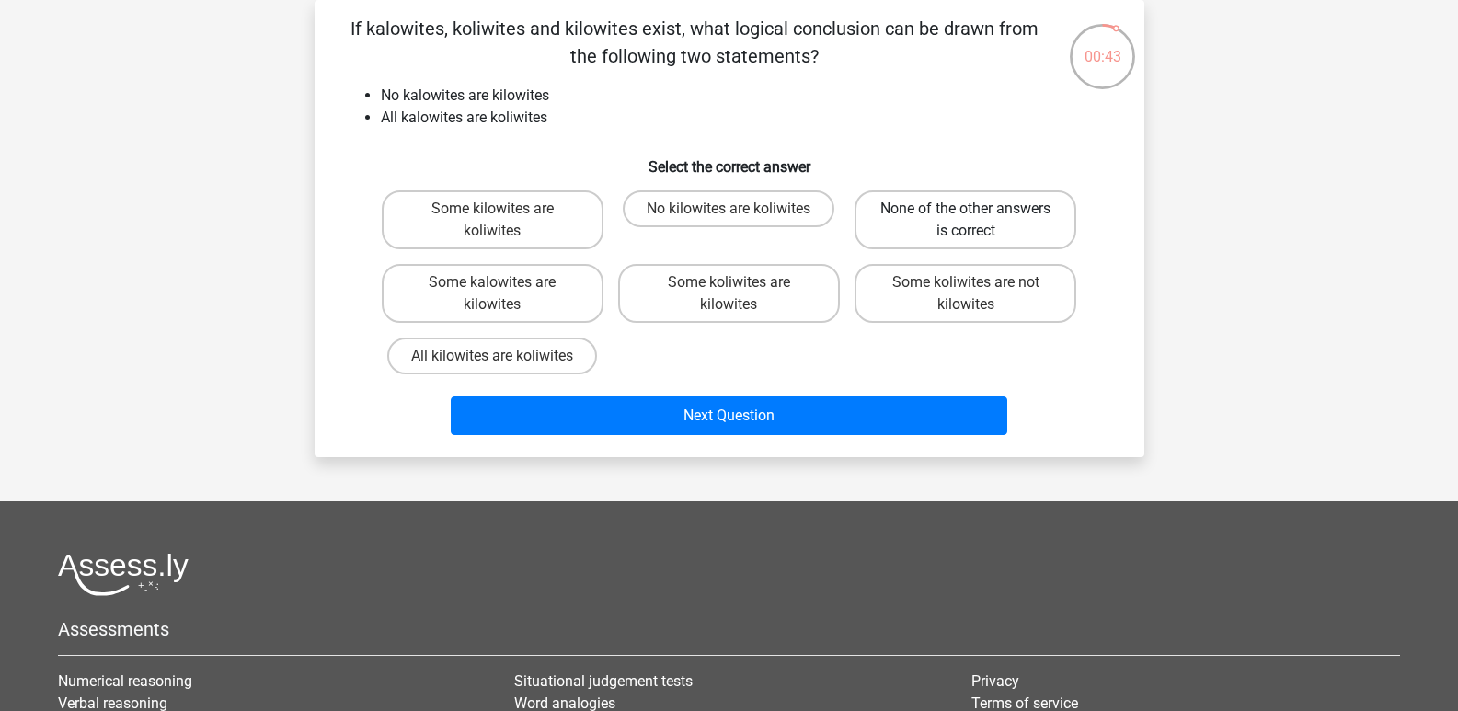
click at [924, 217] on label "None of the other answers is correct" at bounding box center [965, 219] width 222 height 59
click at [966, 217] on input "None of the other answers is correct" at bounding box center [972, 215] width 12 height 12
radio input "true"
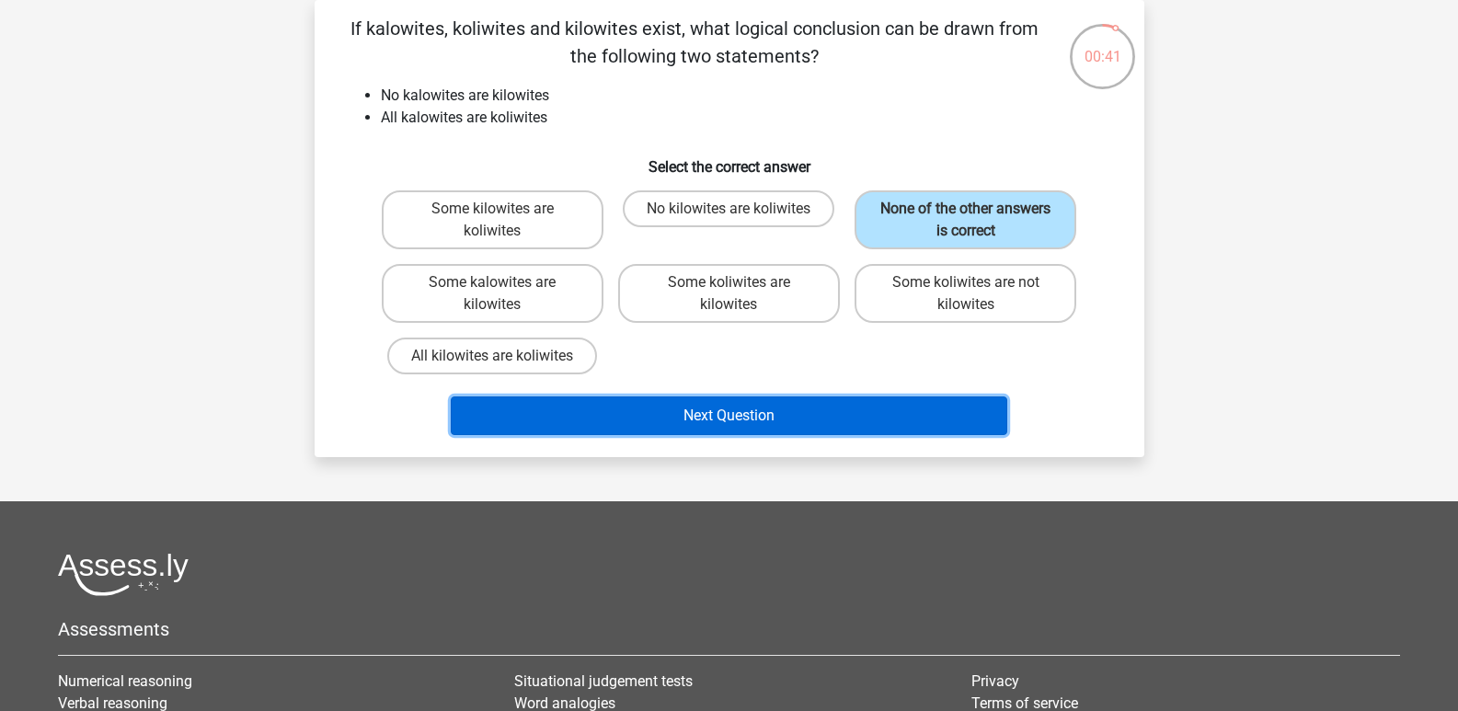
click at [754, 410] on button "Next Question" at bounding box center [729, 415] width 556 height 39
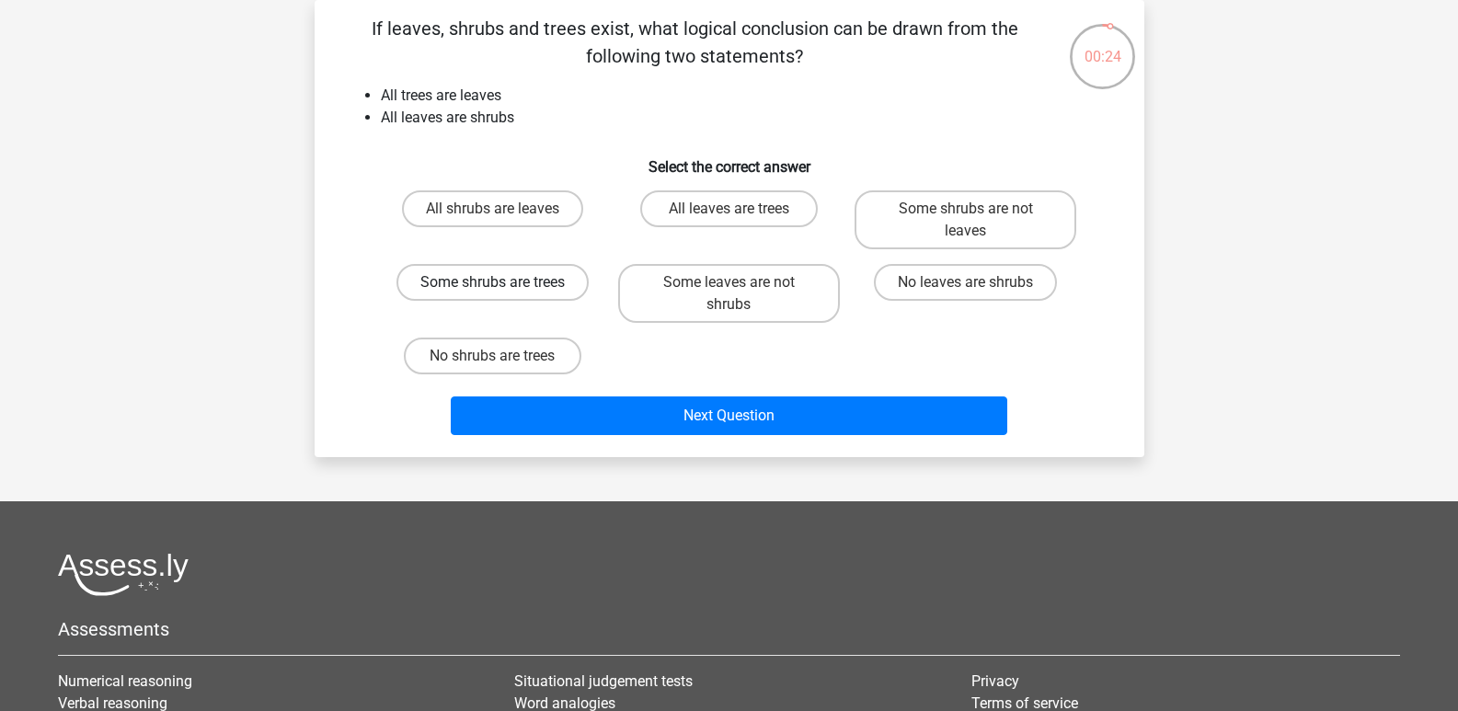
click at [549, 275] on label "Some shrubs are trees" at bounding box center [492, 282] width 192 height 37
click at [504, 282] on input "Some shrubs are trees" at bounding box center [498, 288] width 12 height 12
radio input "true"
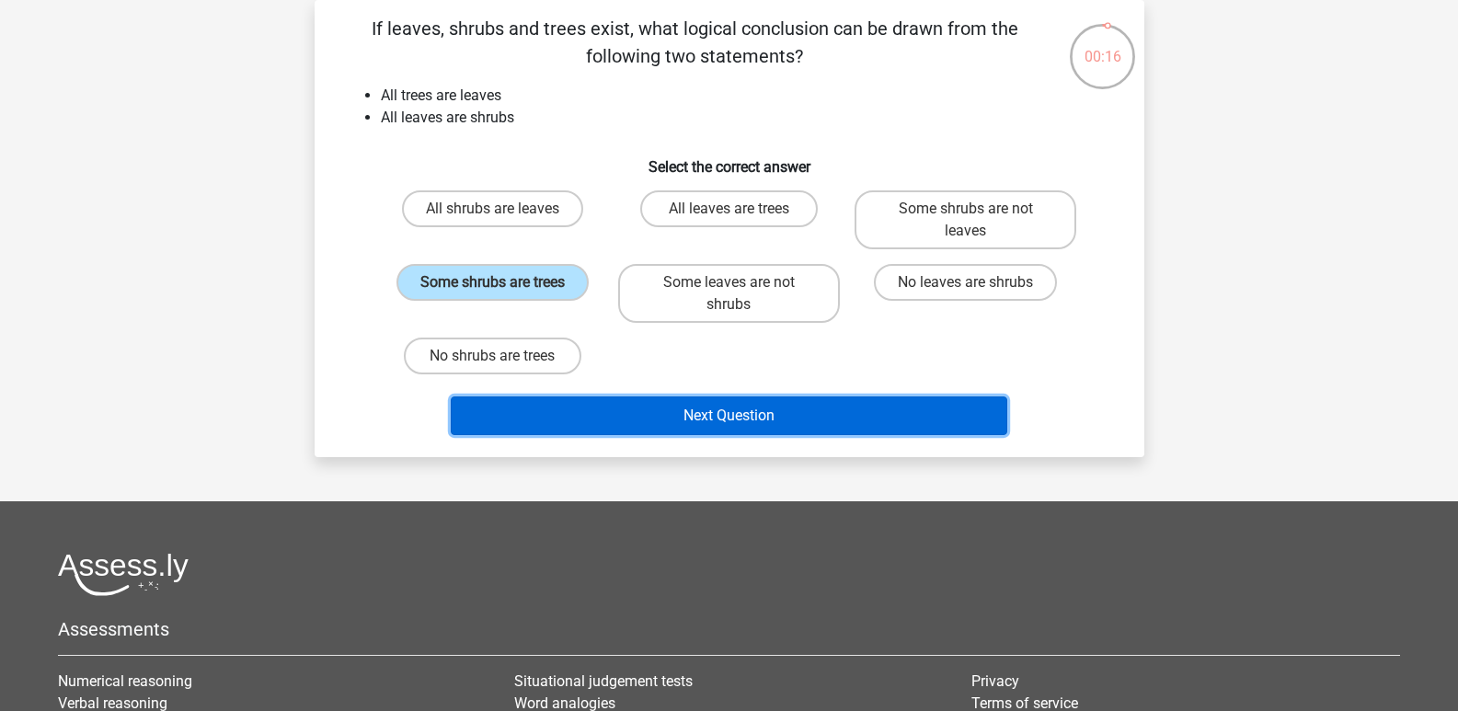
click at [785, 418] on button "Next Question" at bounding box center [729, 415] width 556 height 39
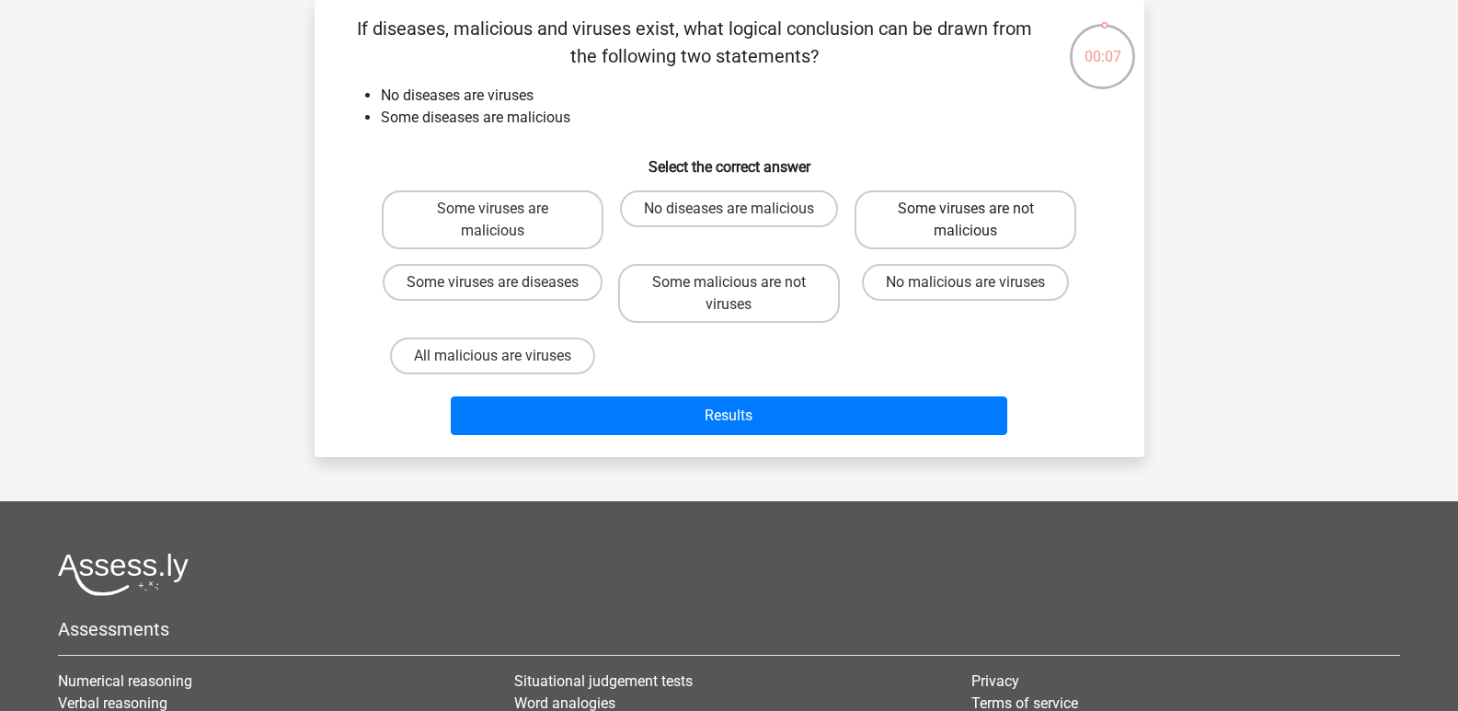
click at [897, 213] on label "Some viruses are not malicious" at bounding box center [965, 219] width 222 height 59
click at [966, 213] on input "Some viruses are not malicious" at bounding box center [972, 215] width 12 height 12
radio input "true"
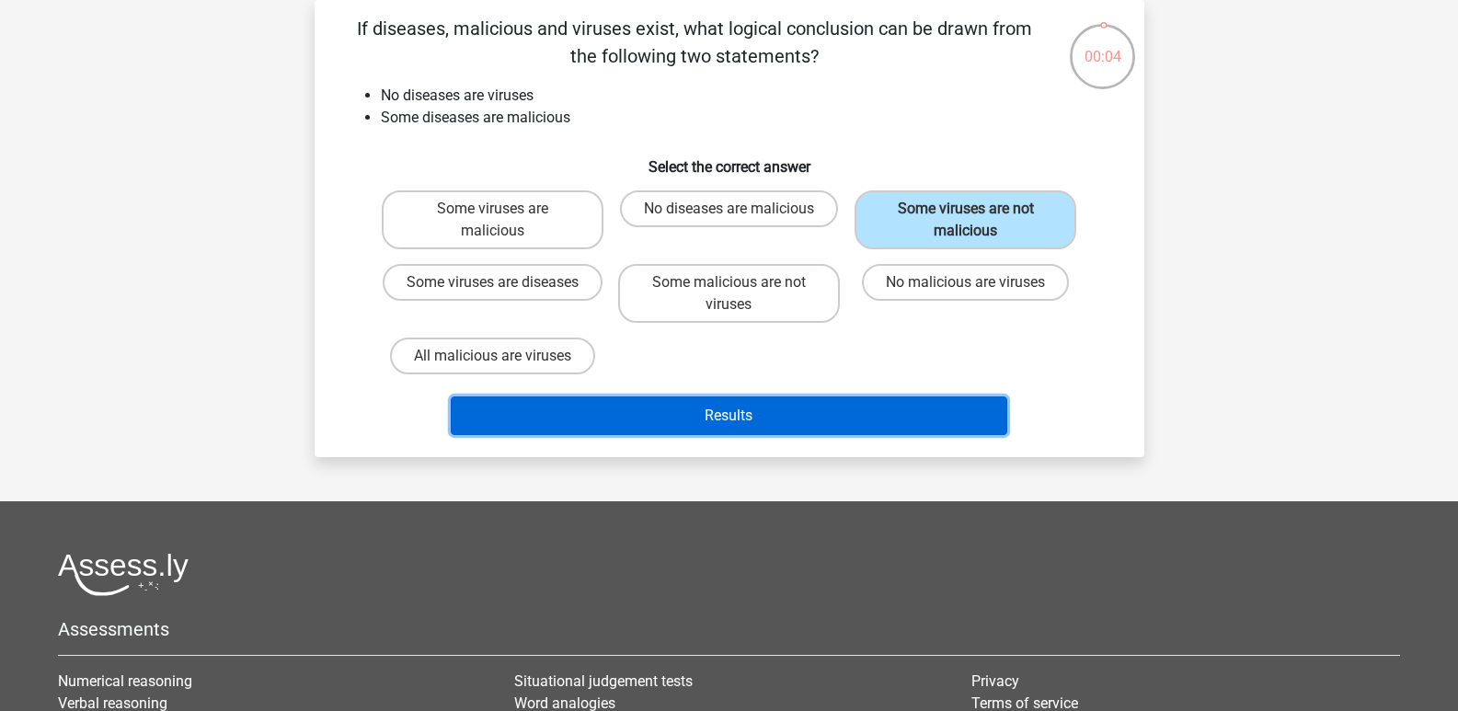
click at [768, 413] on button "Results" at bounding box center [729, 415] width 556 height 39
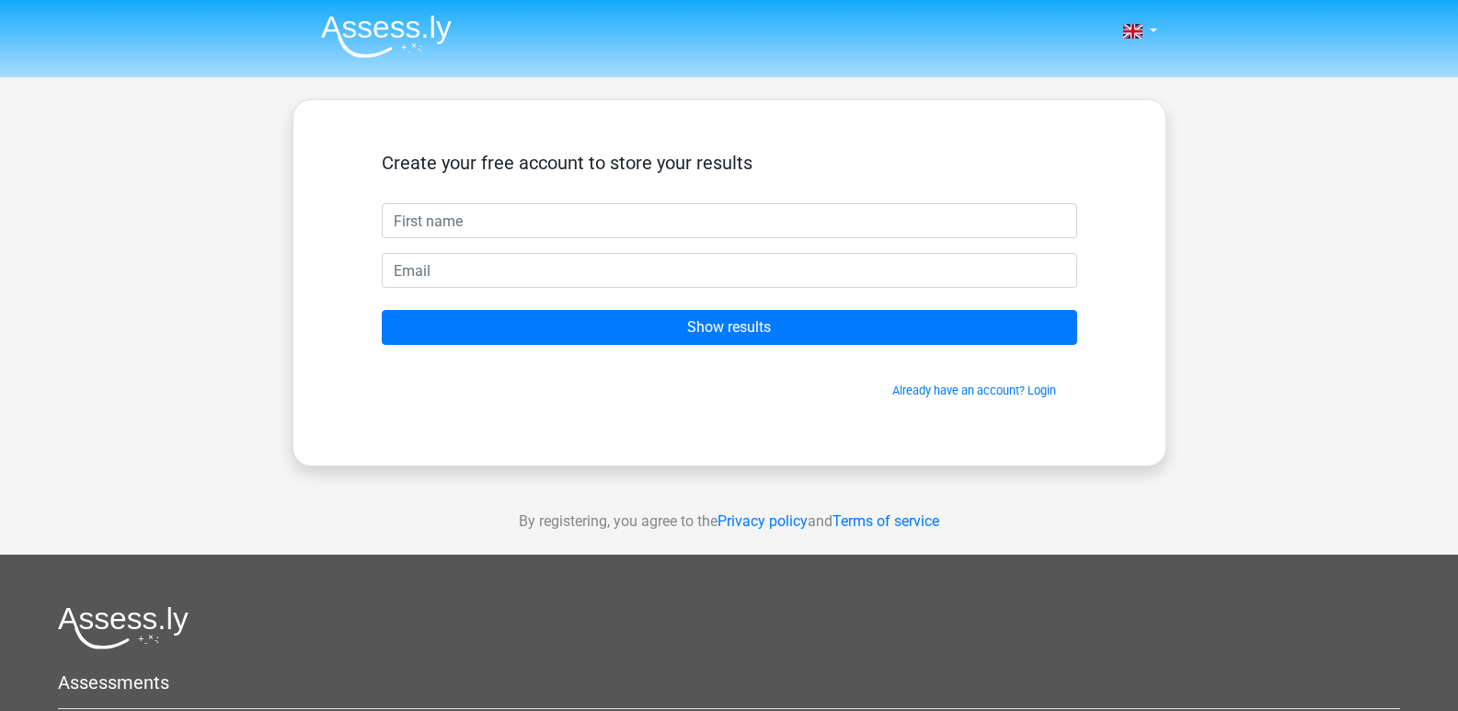
click at [782, 216] on input "text" at bounding box center [729, 220] width 695 height 35
type input "h"
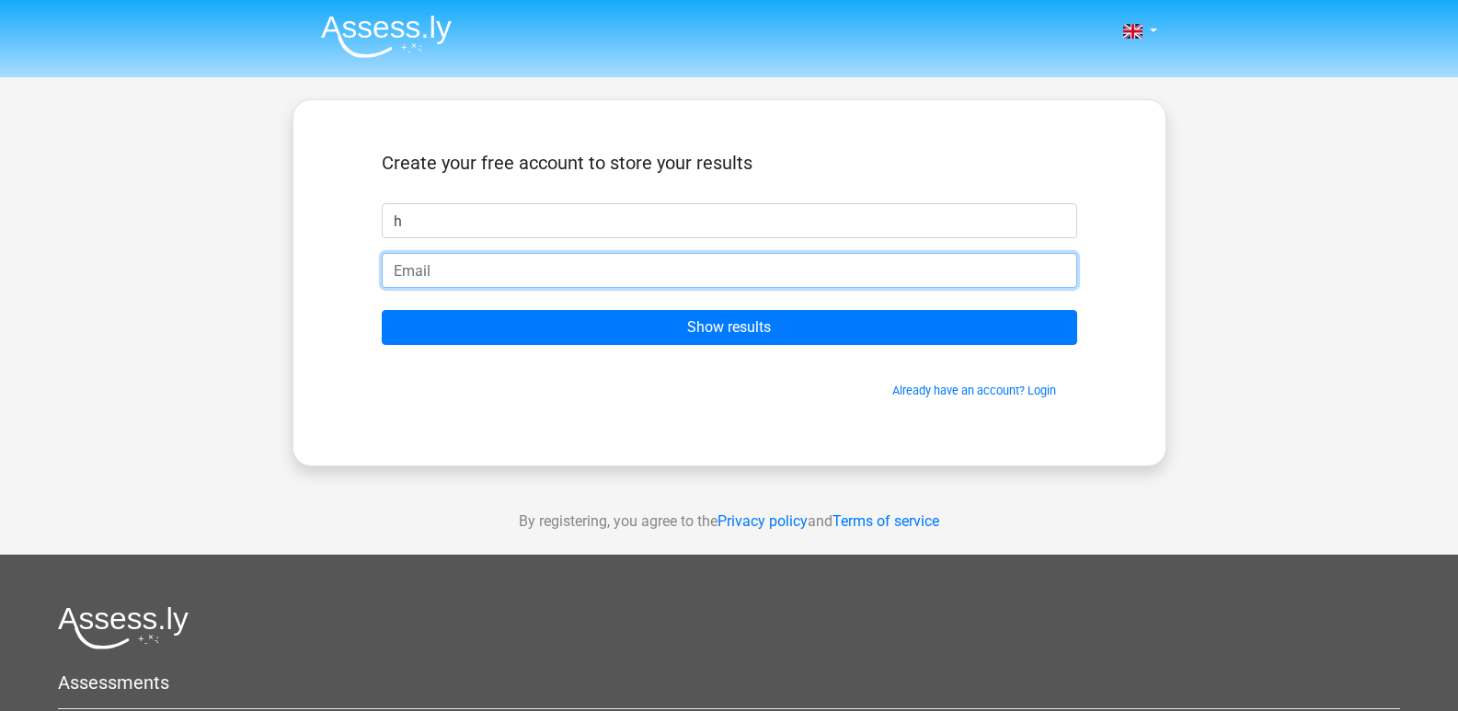
click at [581, 266] on input "email" at bounding box center [729, 270] width 695 height 35
type input "hey2@gmail.com"
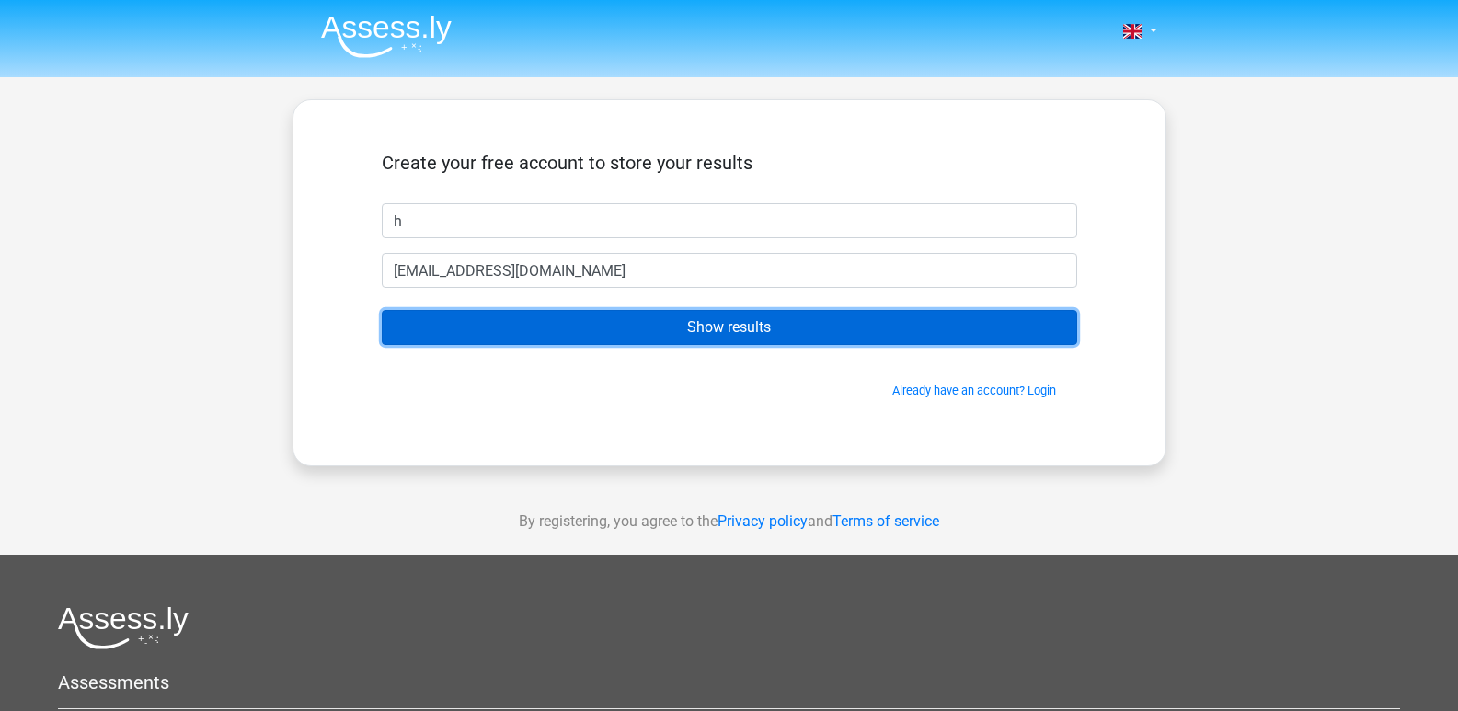
click at [584, 327] on input "Show results" at bounding box center [729, 327] width 695 height 35
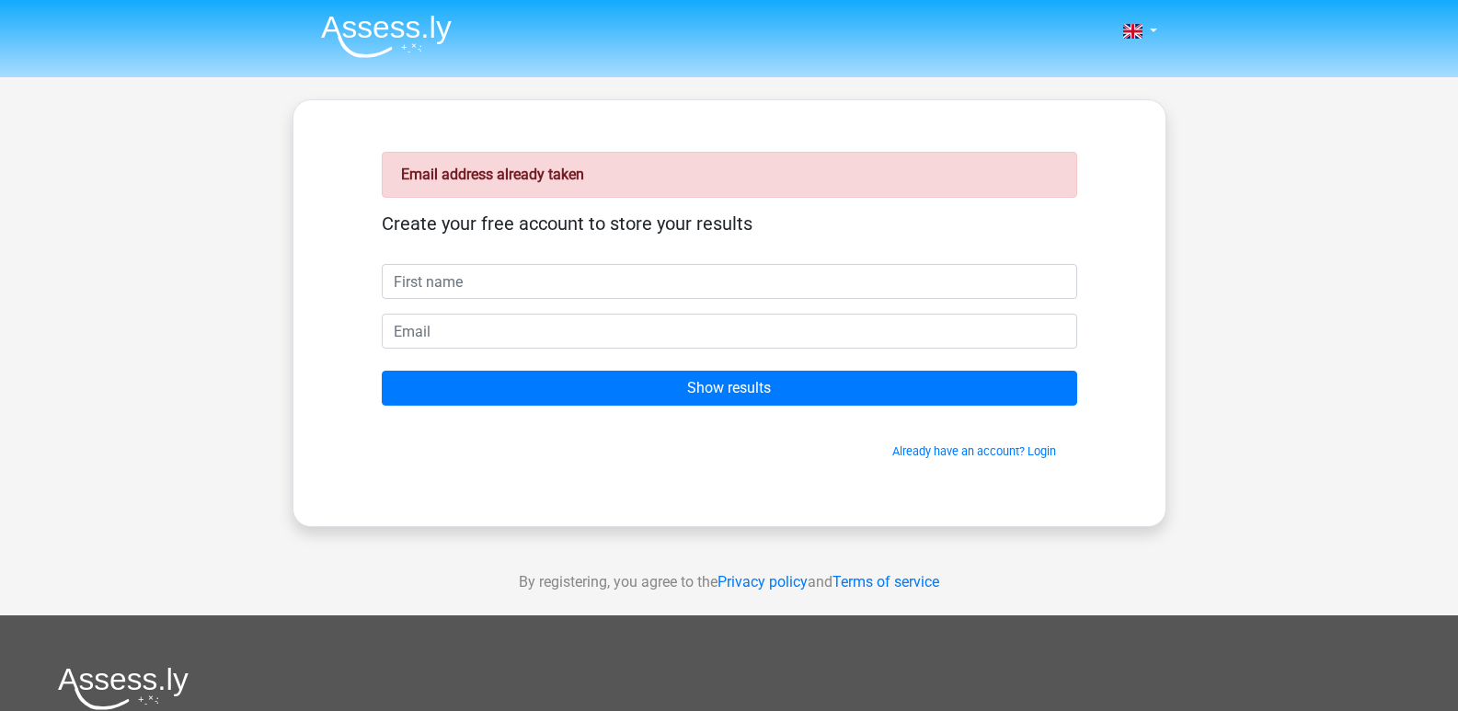
click at [568, 281] on input "text" at bounding box center [729, 281] width 695 height 35
type input "h"
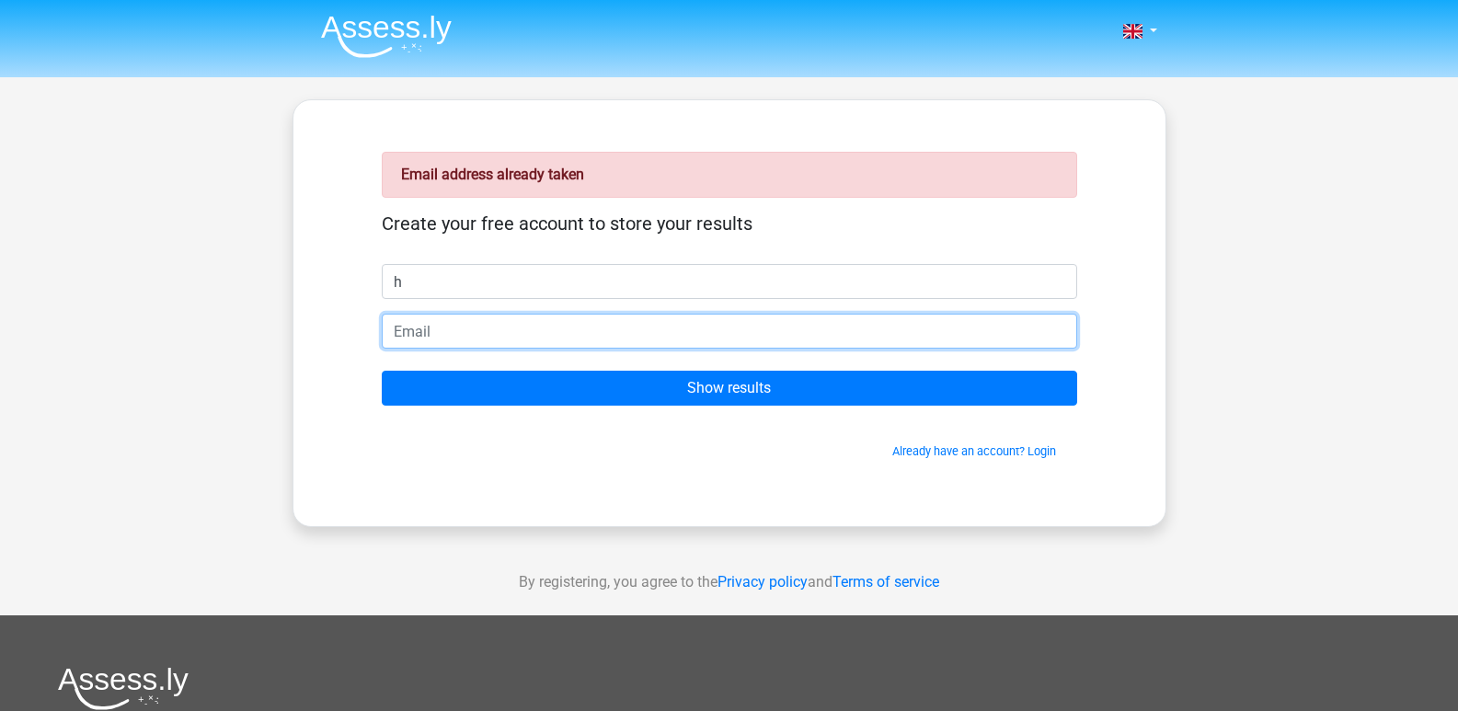
click at [510, 330] on input "email" at bounding box center [729, 331] width 695 height 35
type input "[EMAIL_ADDRESS][DOMAIN_NAME]"
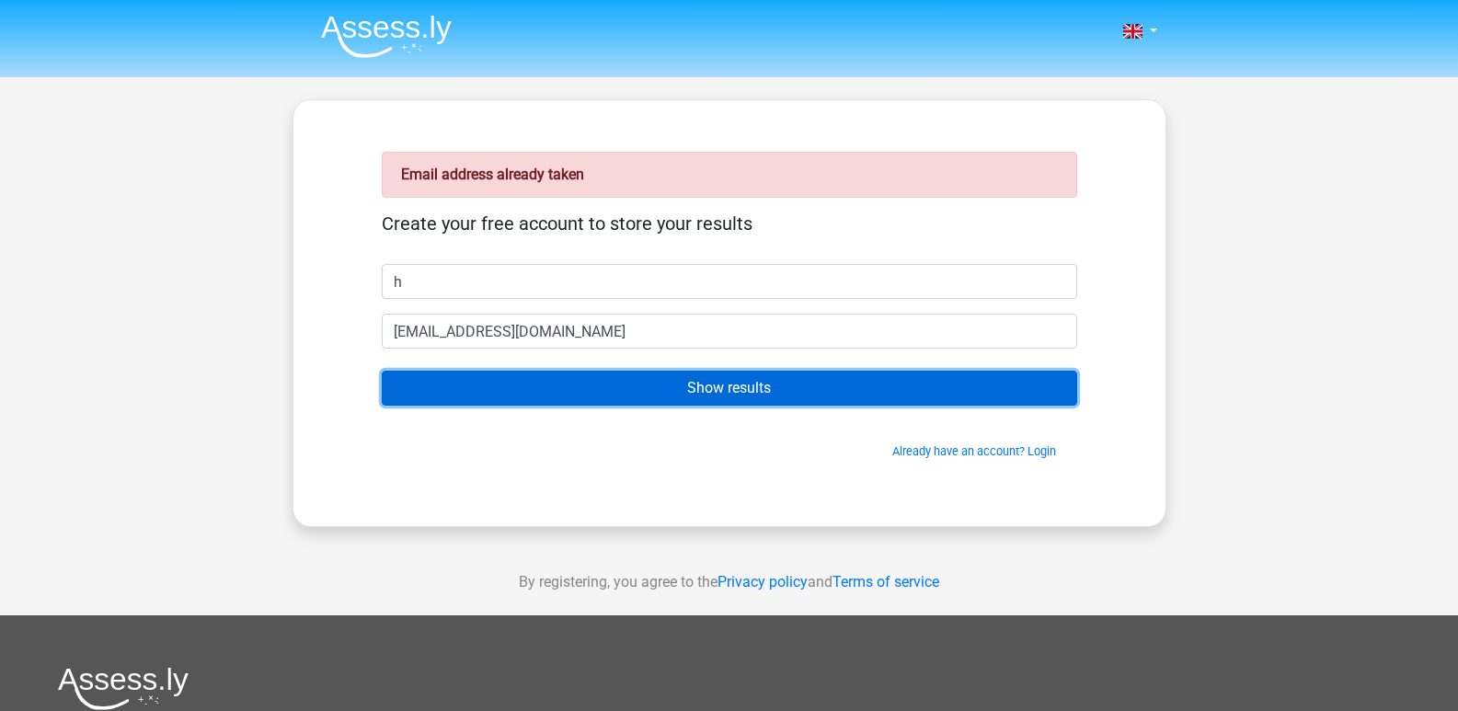
click at [539, 379] on input "Show results" at bounding box center [729, 388] width 695 height 35
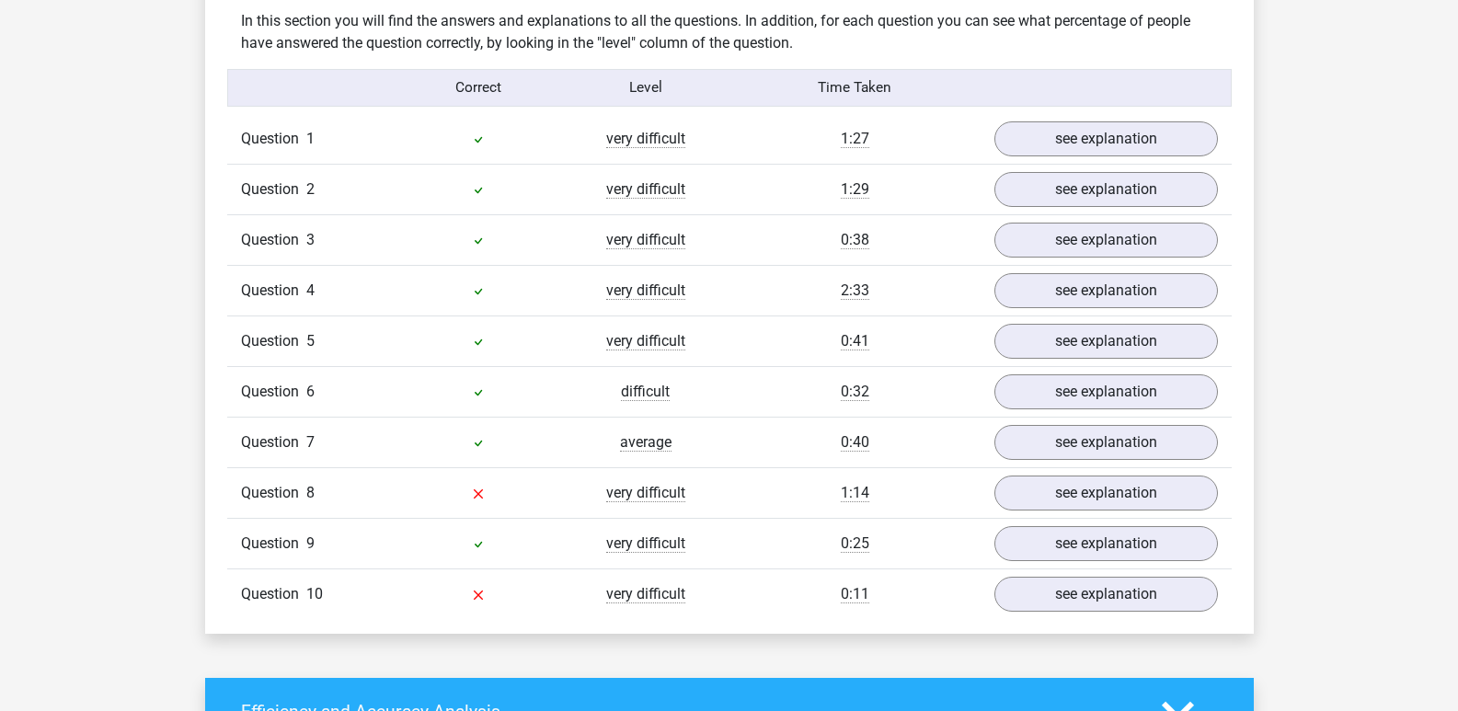
scroll to position [1445, 0]
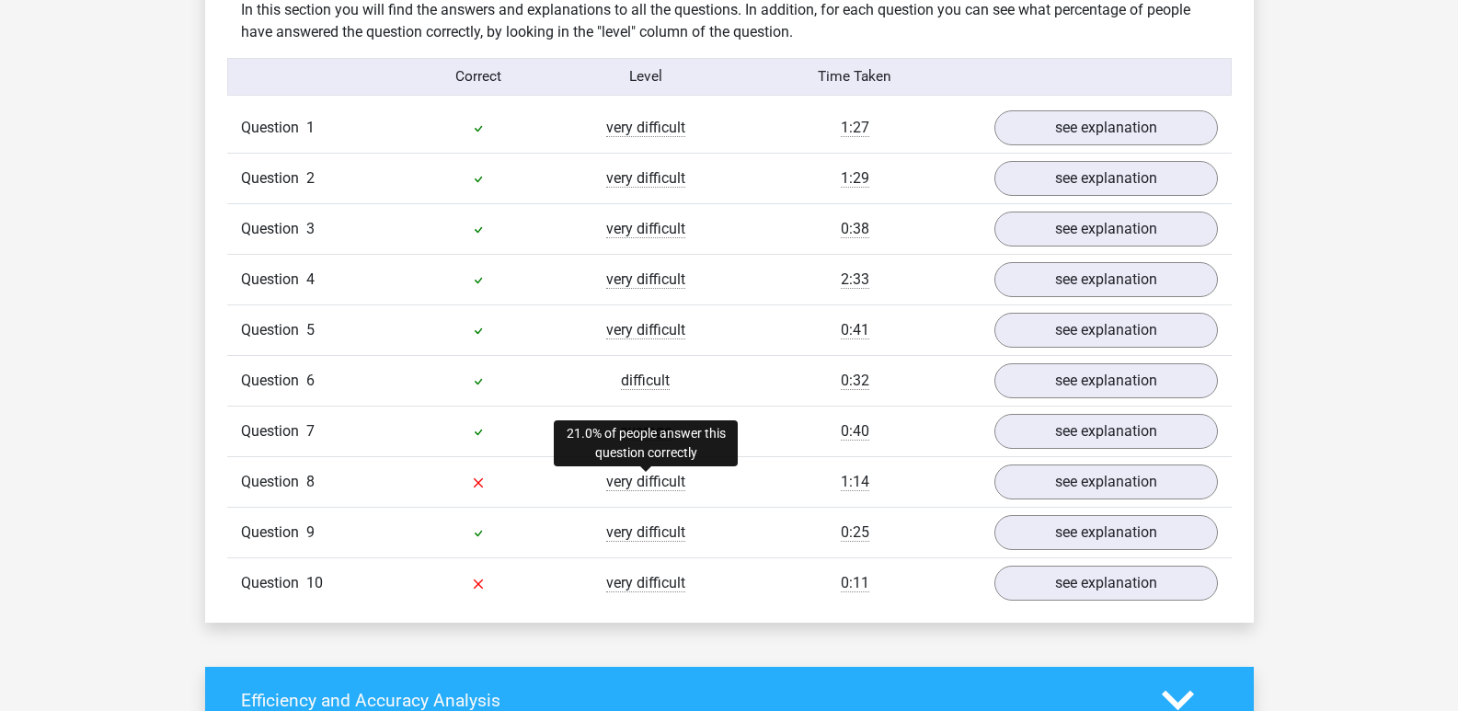
click at [659, 487] on span "very difficult" at bounding box center [645, 482] width 79 height 18
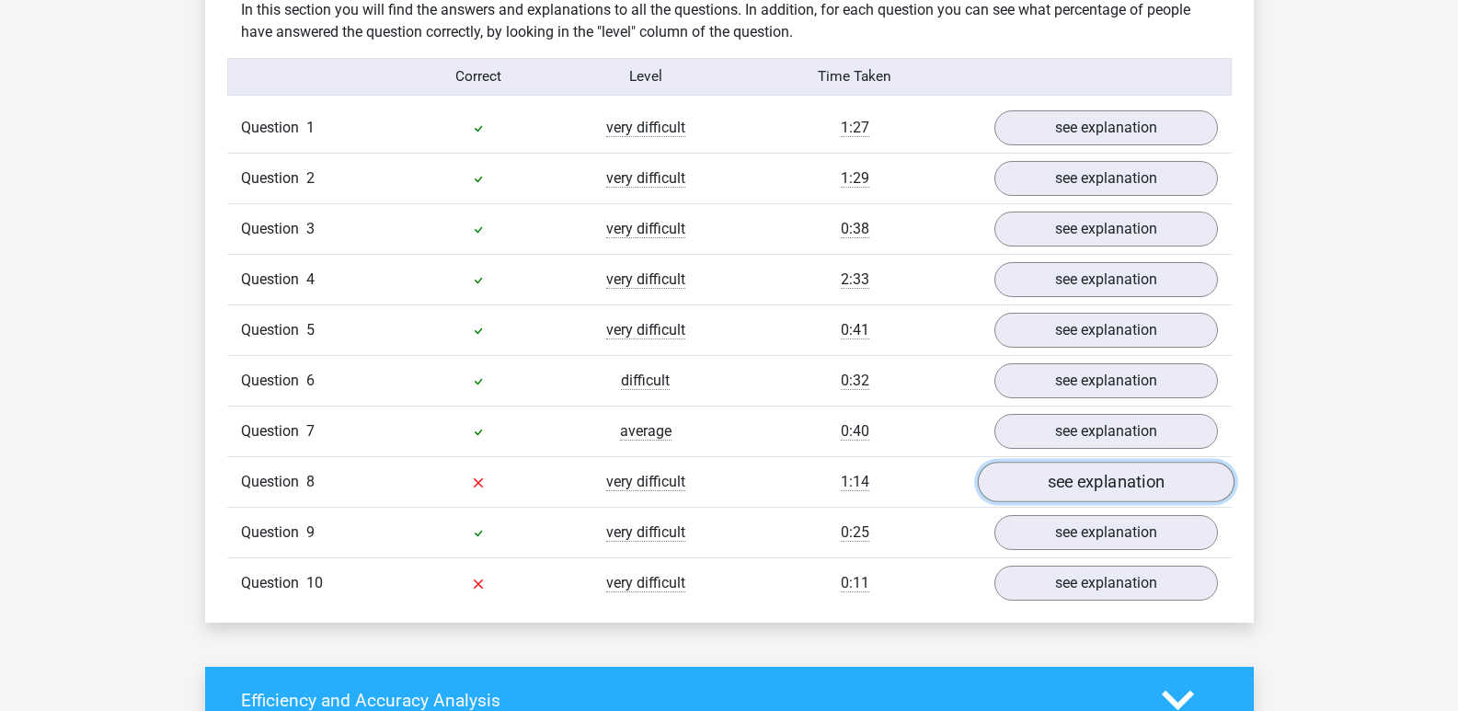
click at [1103, 473] on link "see explanation" at bounding box center [1105, 483] width 257 height 40
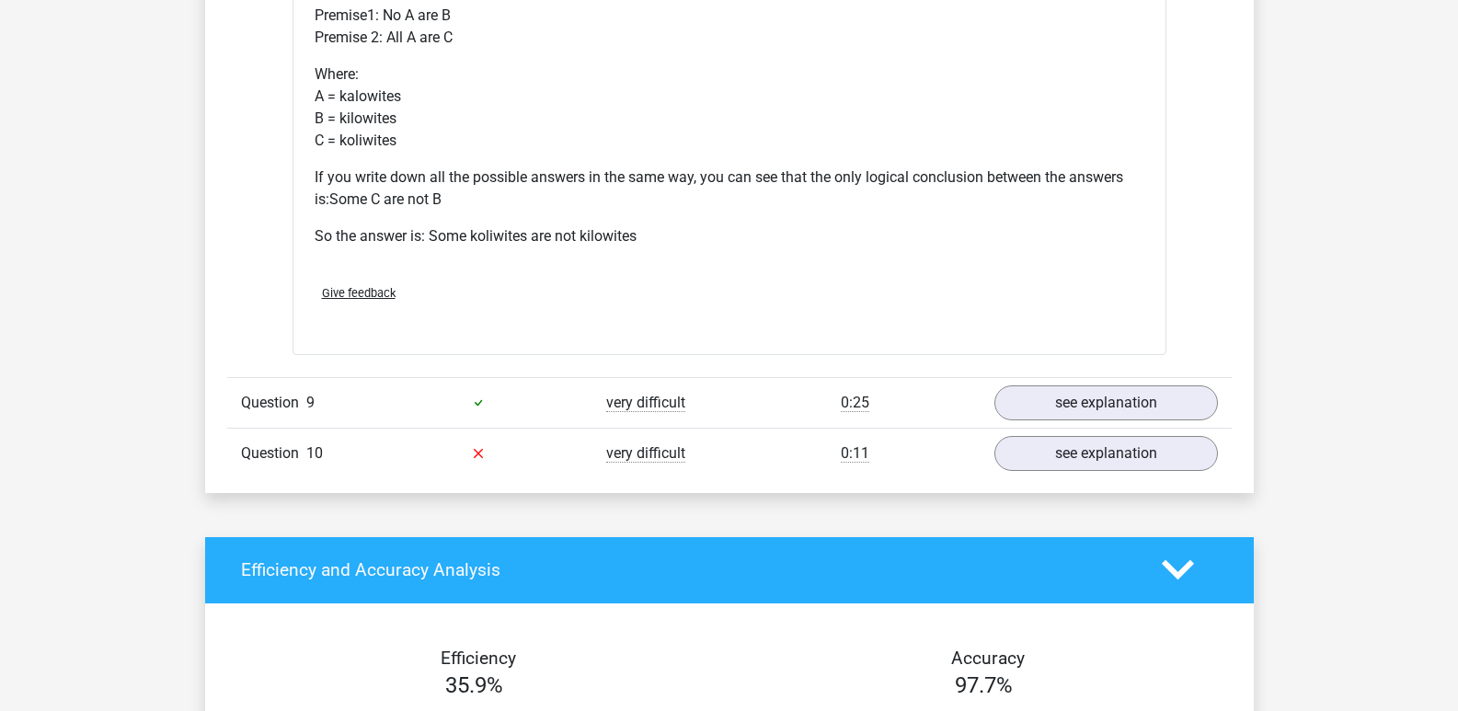
scroll to position [2336, 0]
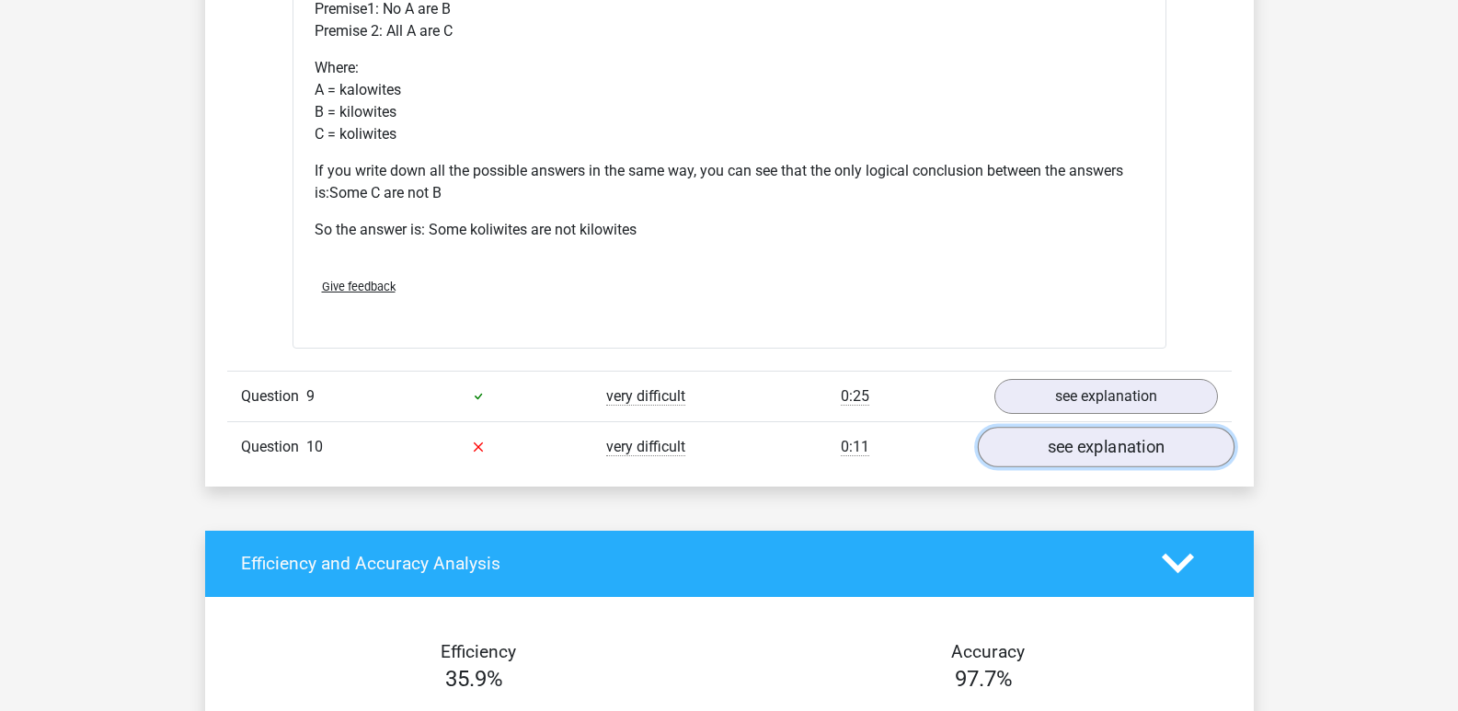
click at [1055, 437] on link "see explanation" at bounding box center [1105, 447] width 257 height 40
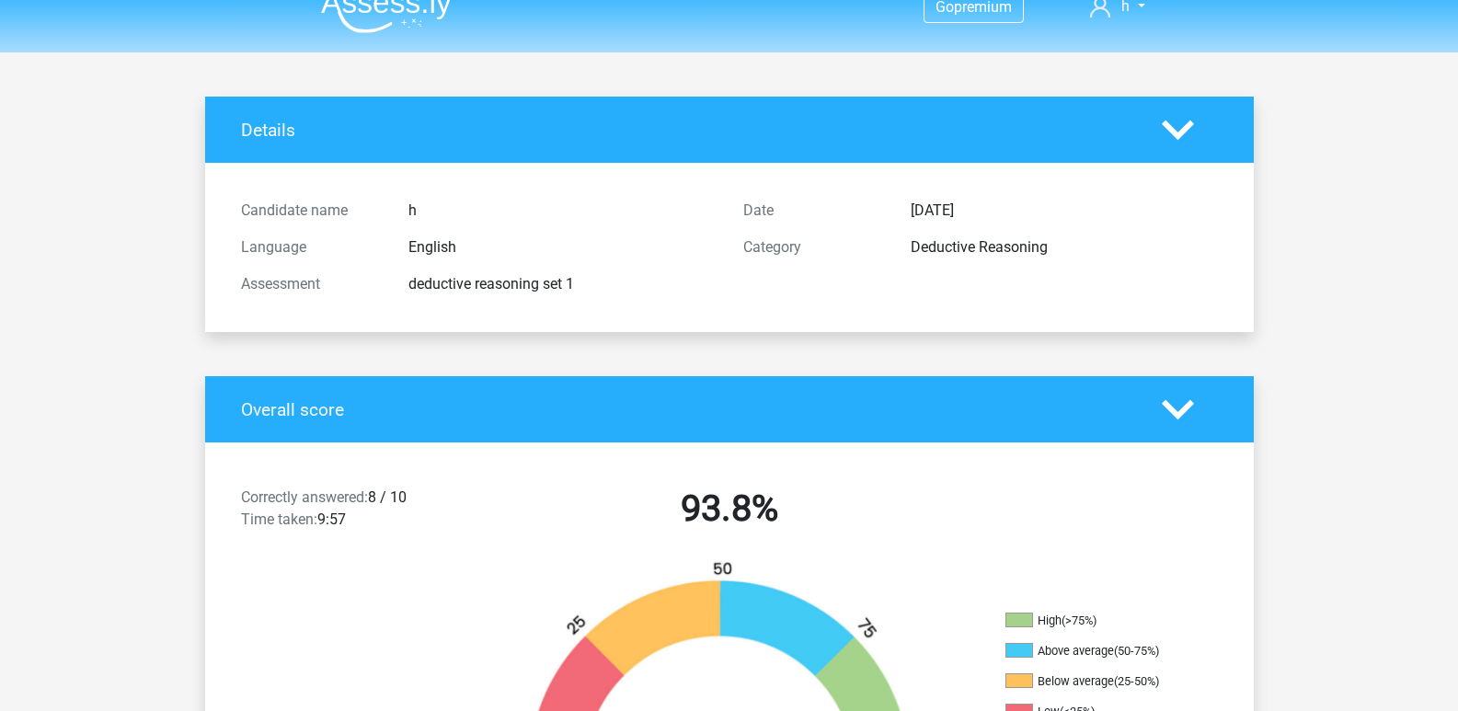
scroll to position [0, 0]
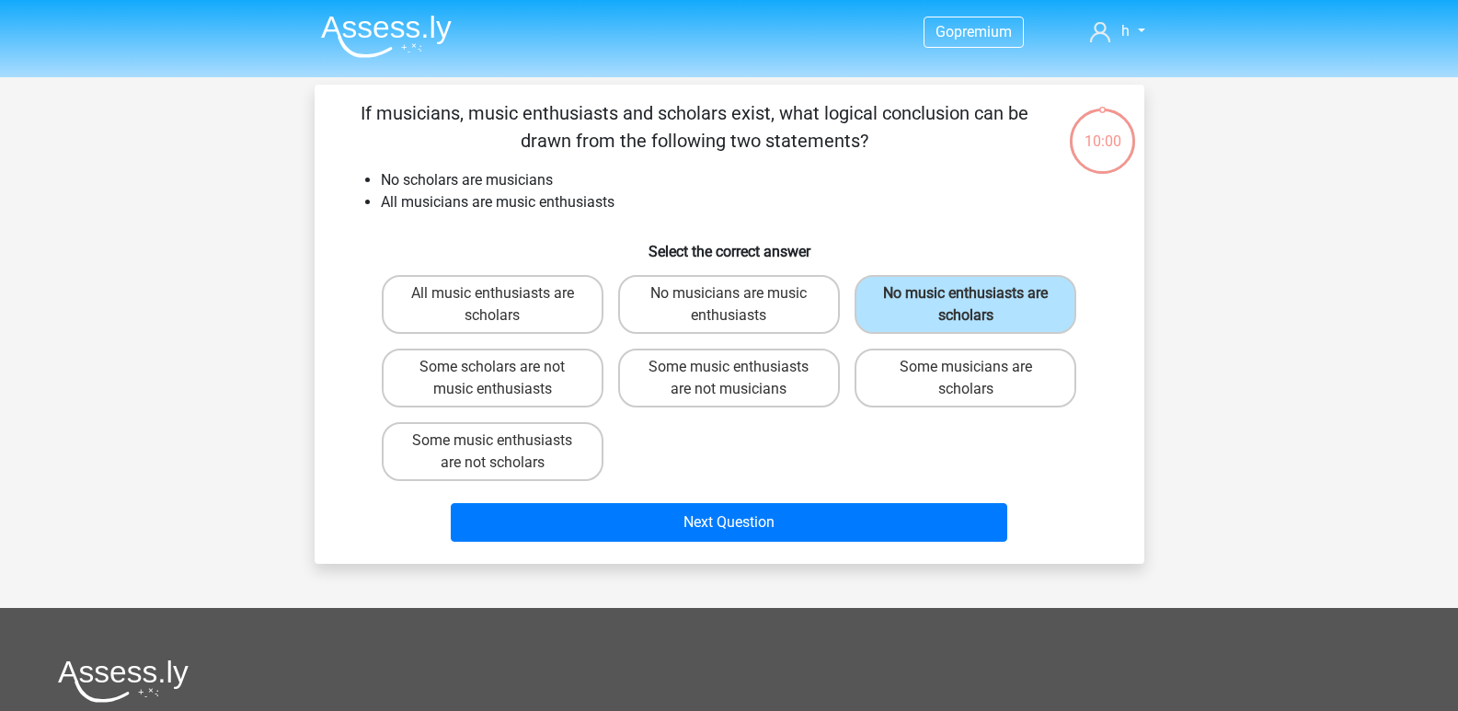
scroll to position [85, 0]
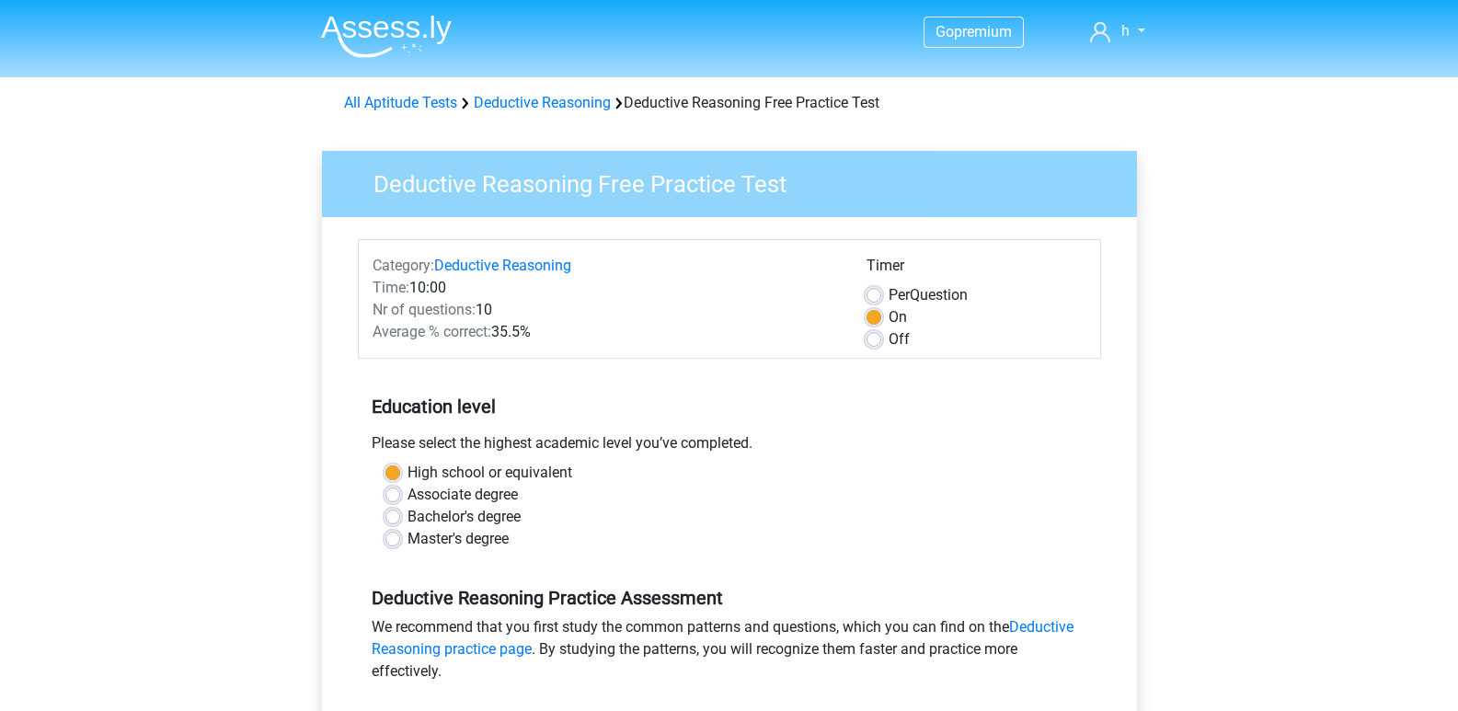
scroll to position [207, 0]
